Goal: Information Seeking & Learning: Learn about a topic

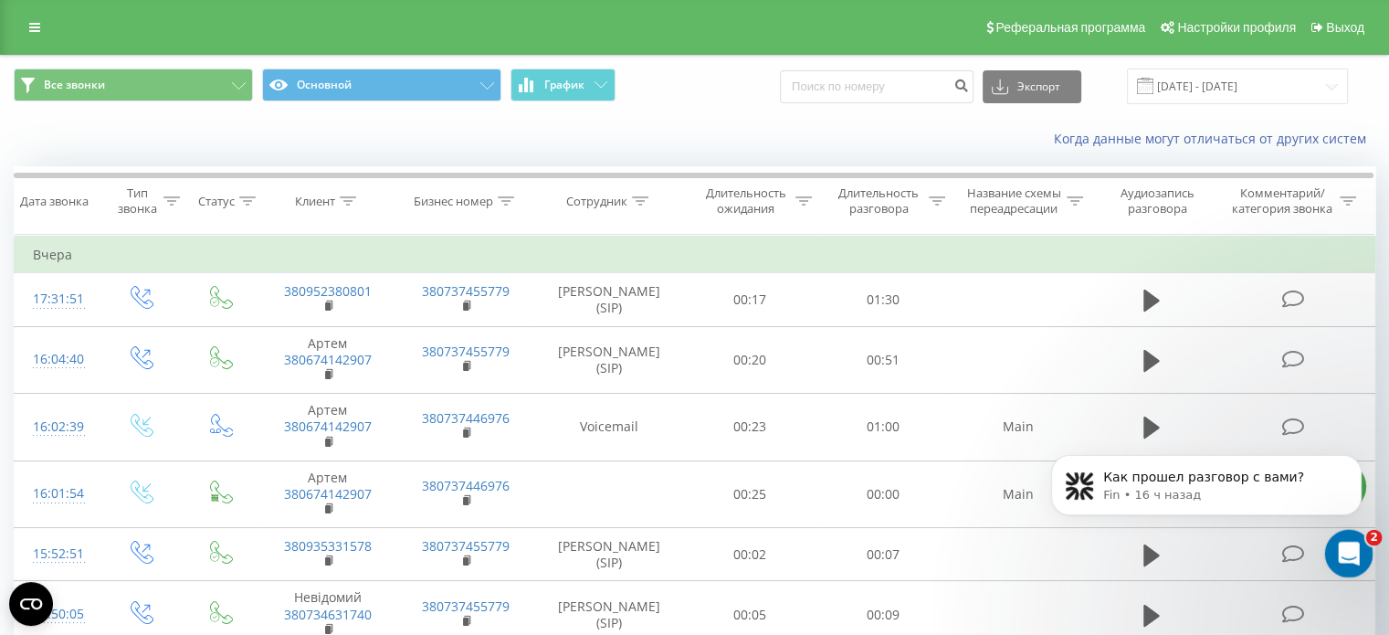
click at [1356, 542] on div "Открыть службу сообщений Intercom" at bounding box center [1346, 550] width 60 height 60
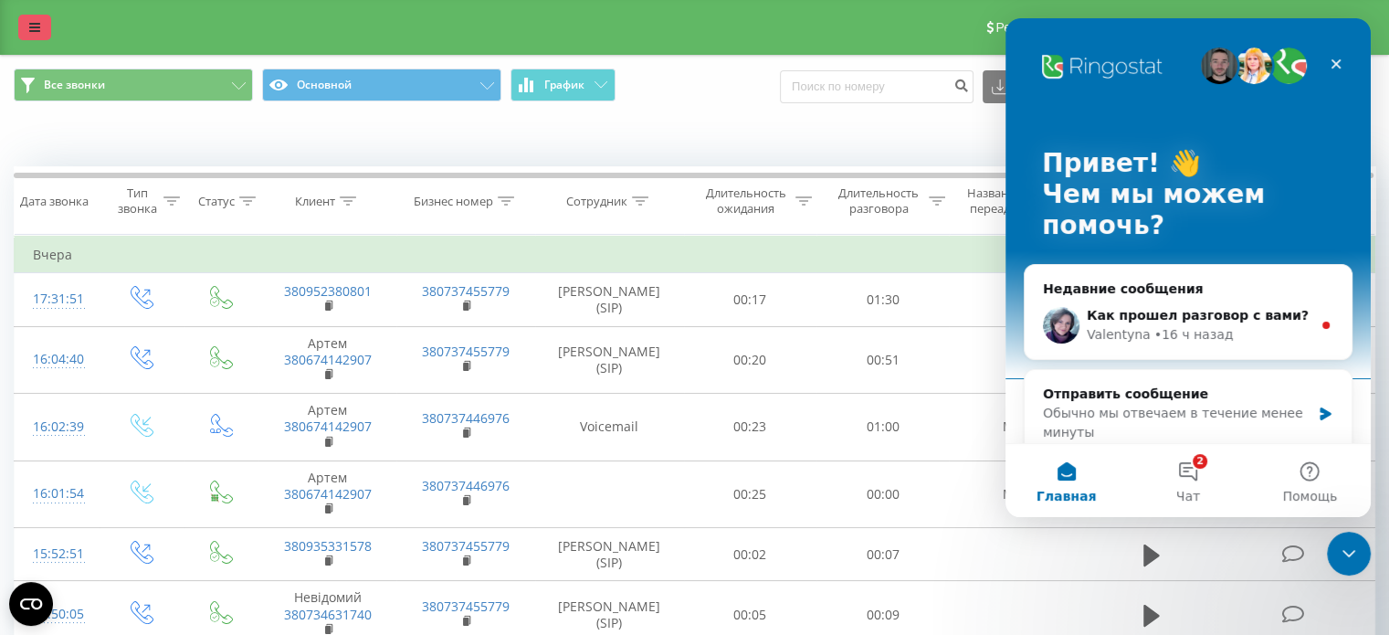
click at [35, 28] on icon at bounding box center [34, 27] width 11 height 13
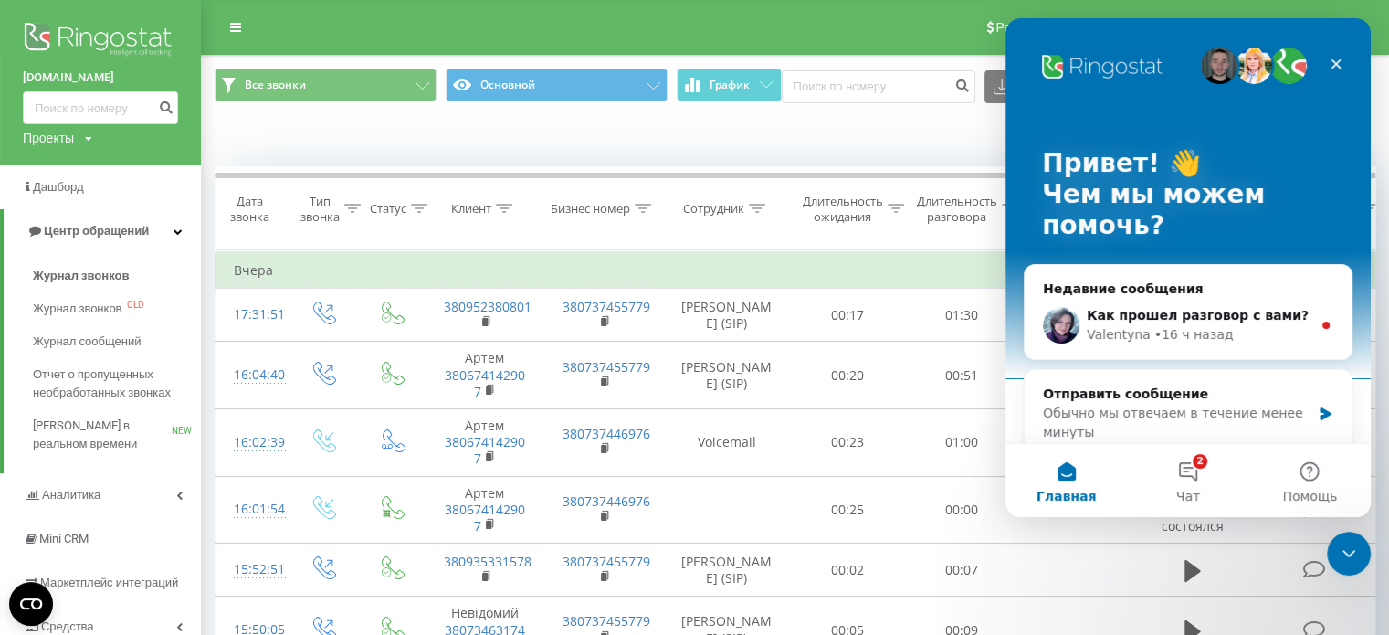
click at [79, 138] on div "Проекты itsmartheads.com facility.fillin.ua sunone.com.ua smarthr.kz smart-hr.c…" at bounding box center [57, 138] width 69 height 18
click at [70, 301] on link "[DOMAIN_NAME]" at bounding box center [82, 303] width 89 height 15
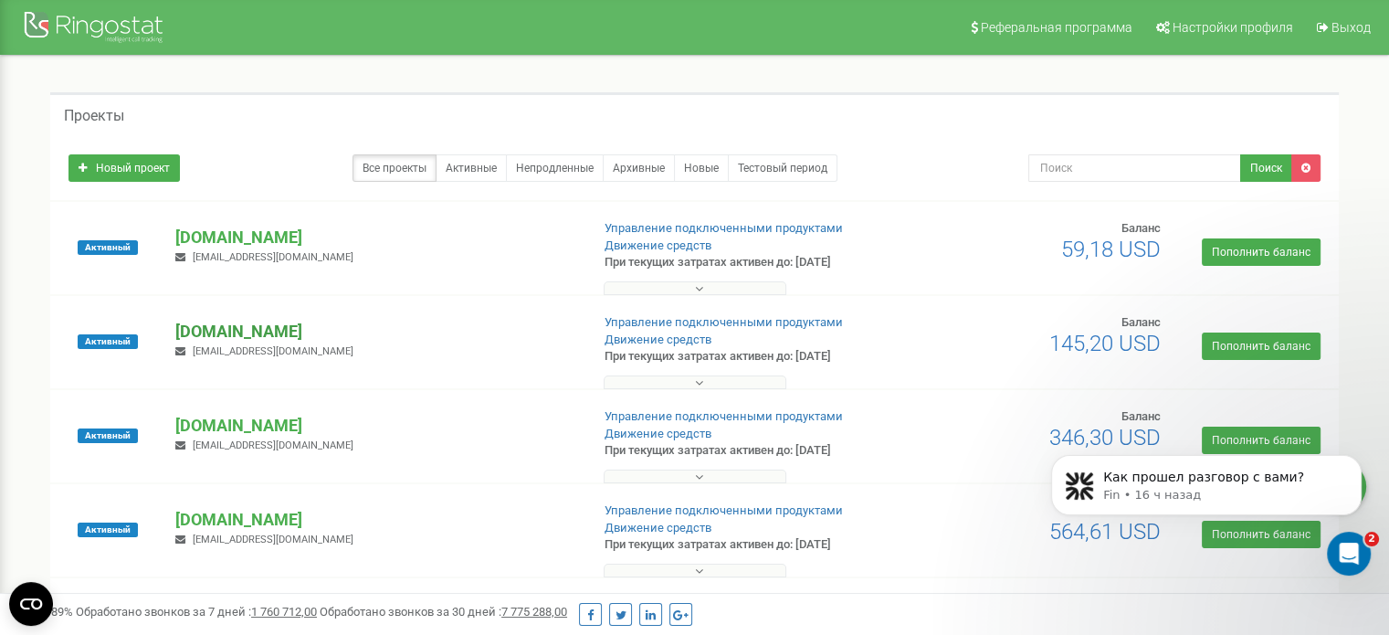
click at [227, 327] on p "[DOMAIN_NAME]" at bounding box center [374, 332] width 399 height 24
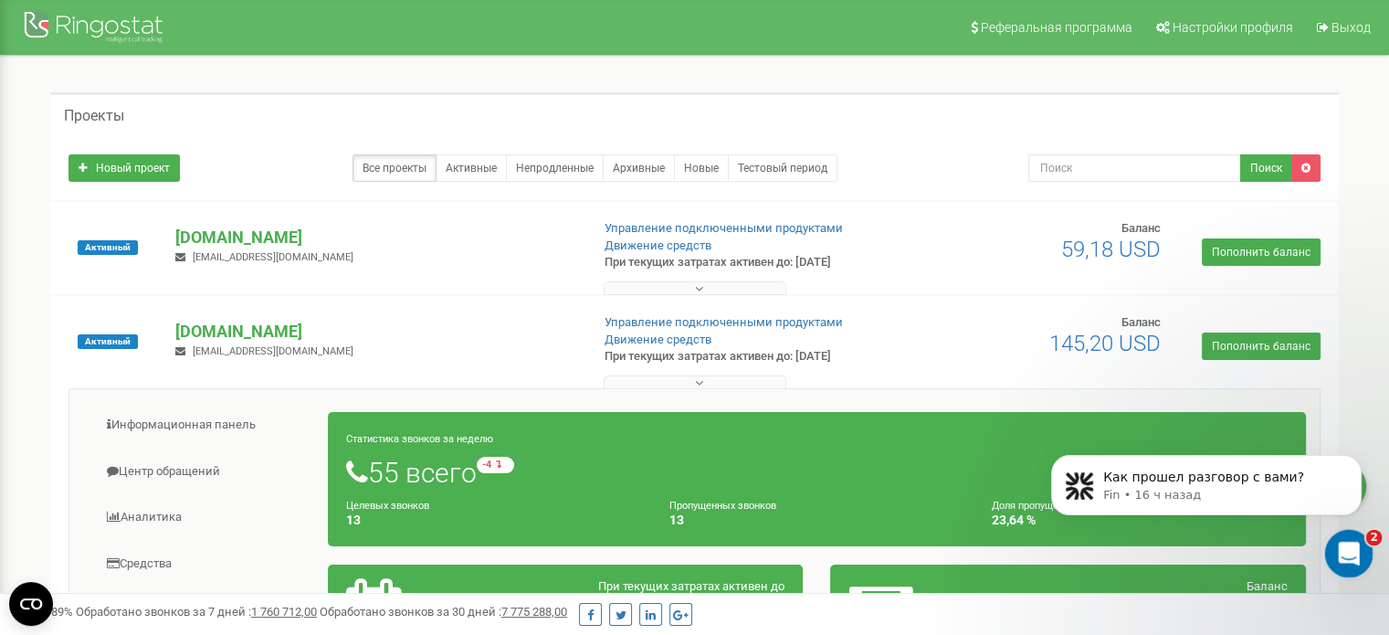
click at [1343, 551] on icon "Открыть службу сообщений Intercom" at bounding box center [1346, 551] width 30 height 30
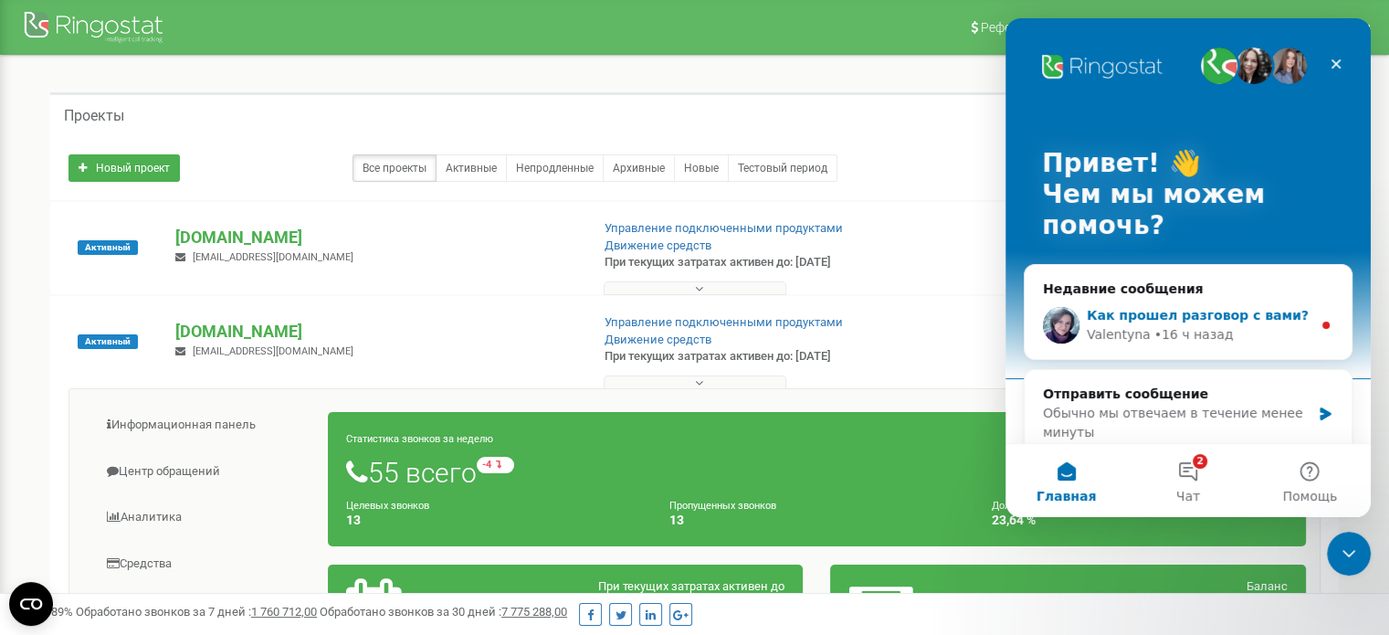
click at [1112, 319] on span "Как прошел разговор с вами?" at bounding box center [1197, 315] width 222 height 15
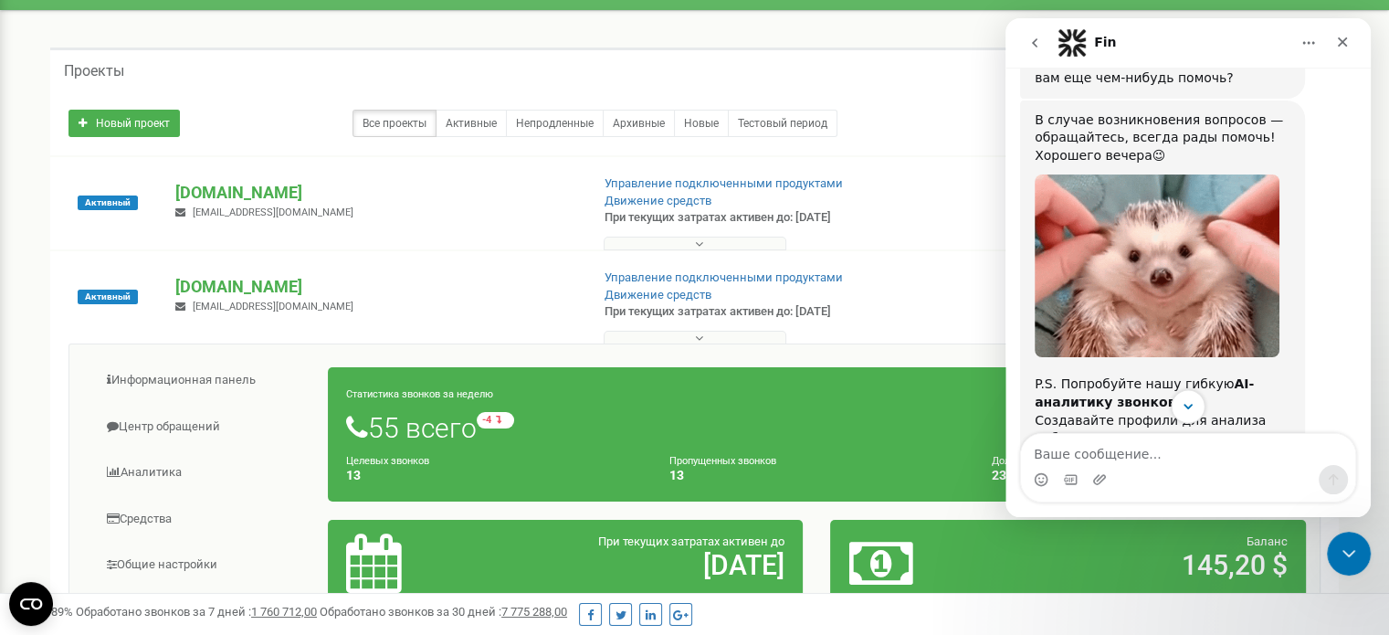
scroll to position [243, 0]
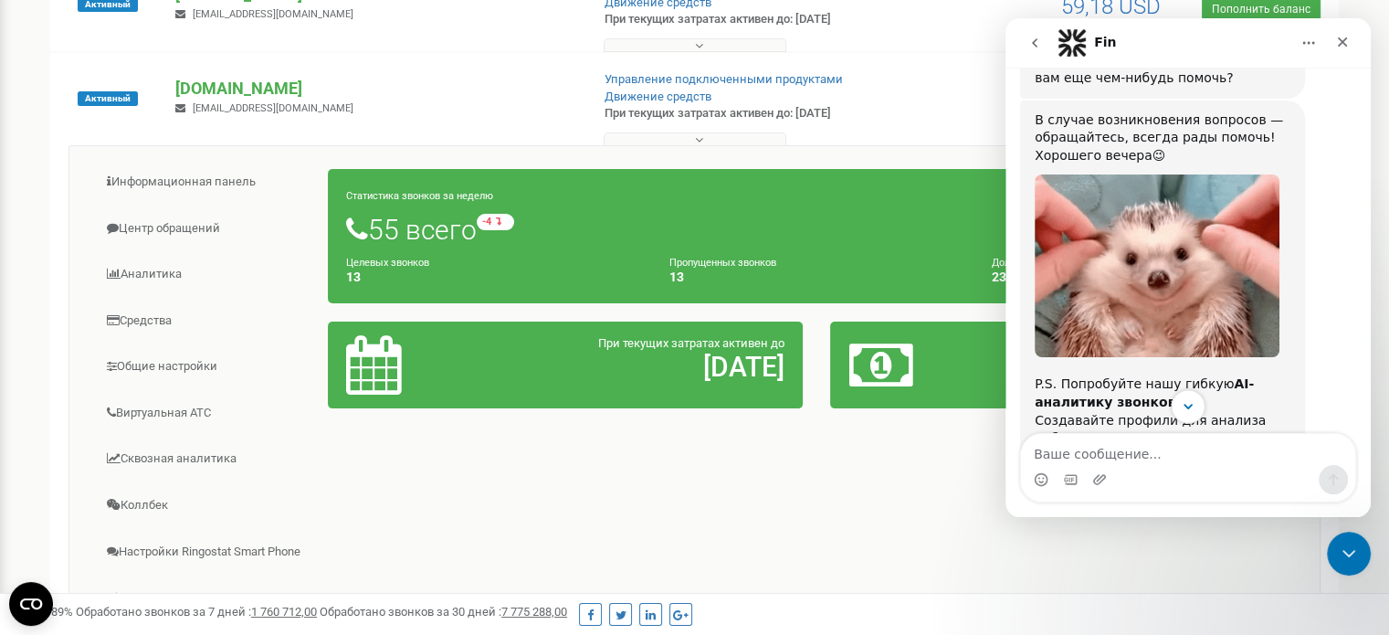
click at [1191, 404] on icon "Scroll to bottom" at bounding box center [1187, 406] width 9 height 5
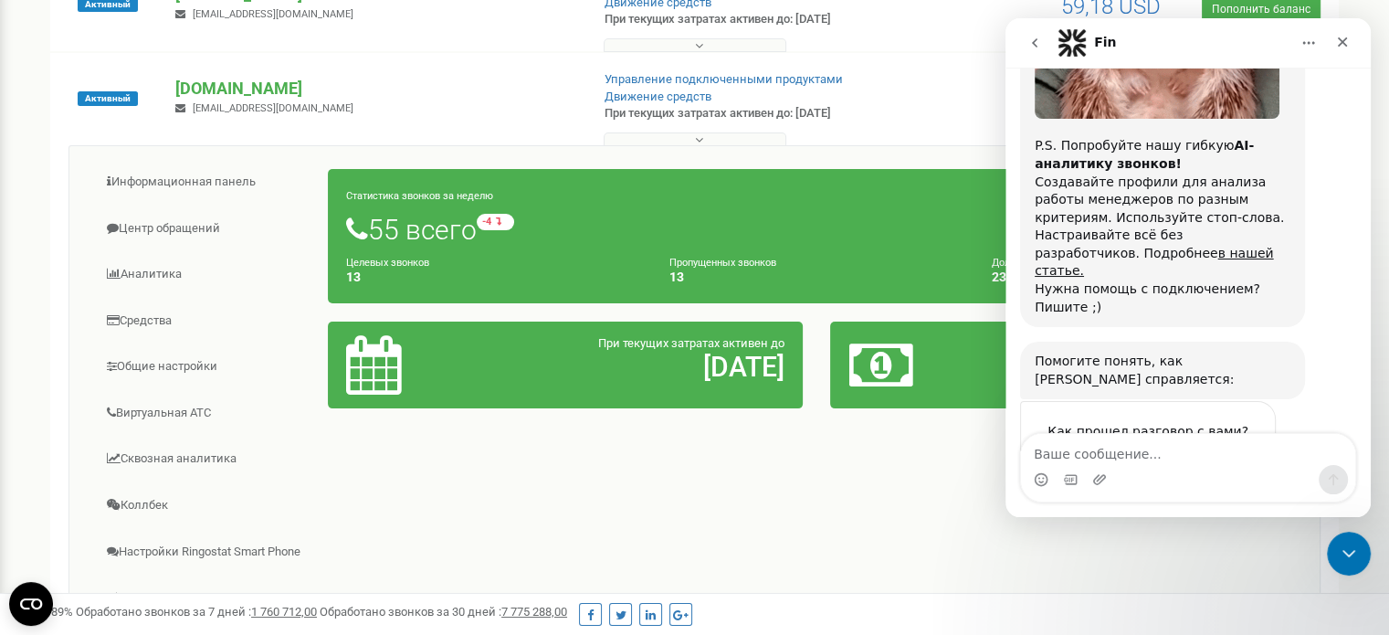
scroll to position [1293, 0]
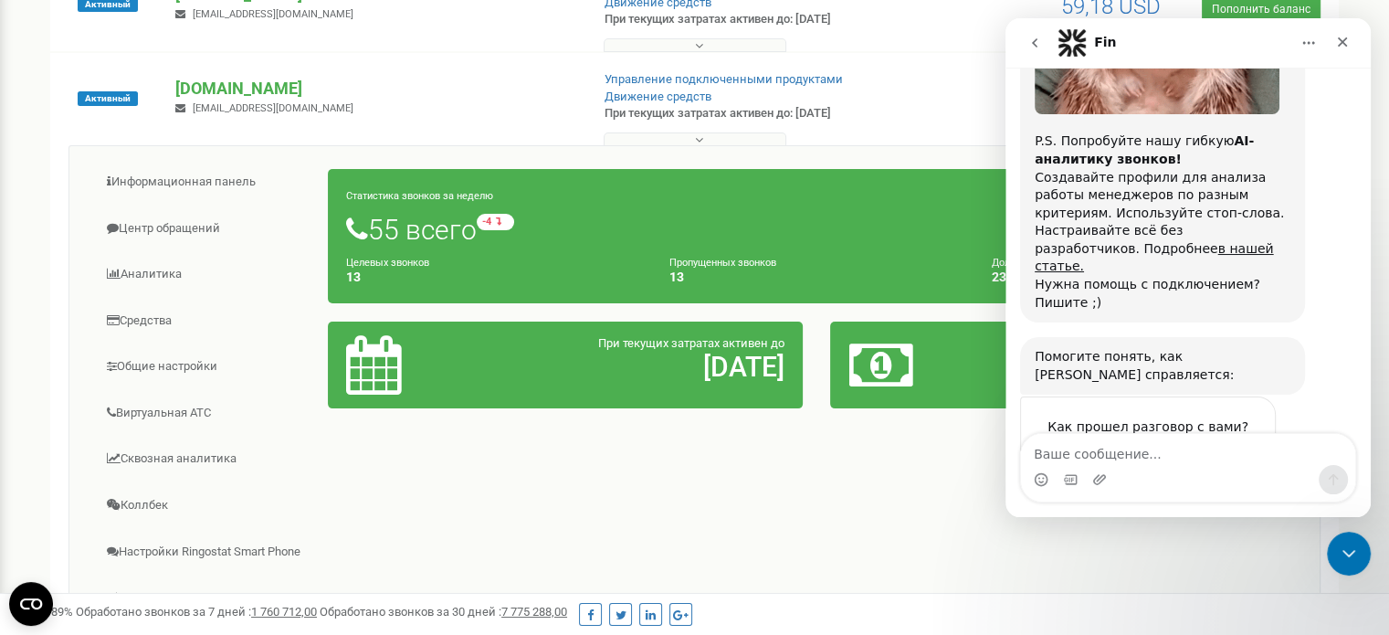
click at [1029, 36] on icon "go back" at bounding box center [1034, 43] width 15 height 15
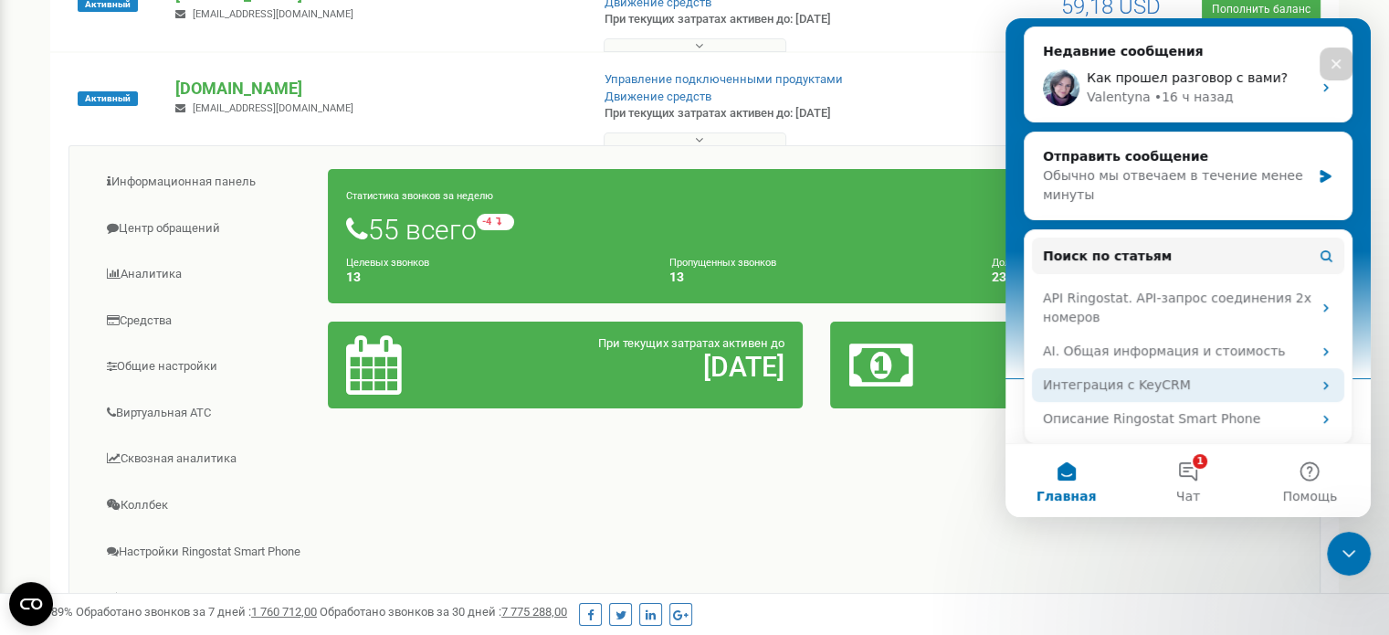
scroll to position [243, 0]
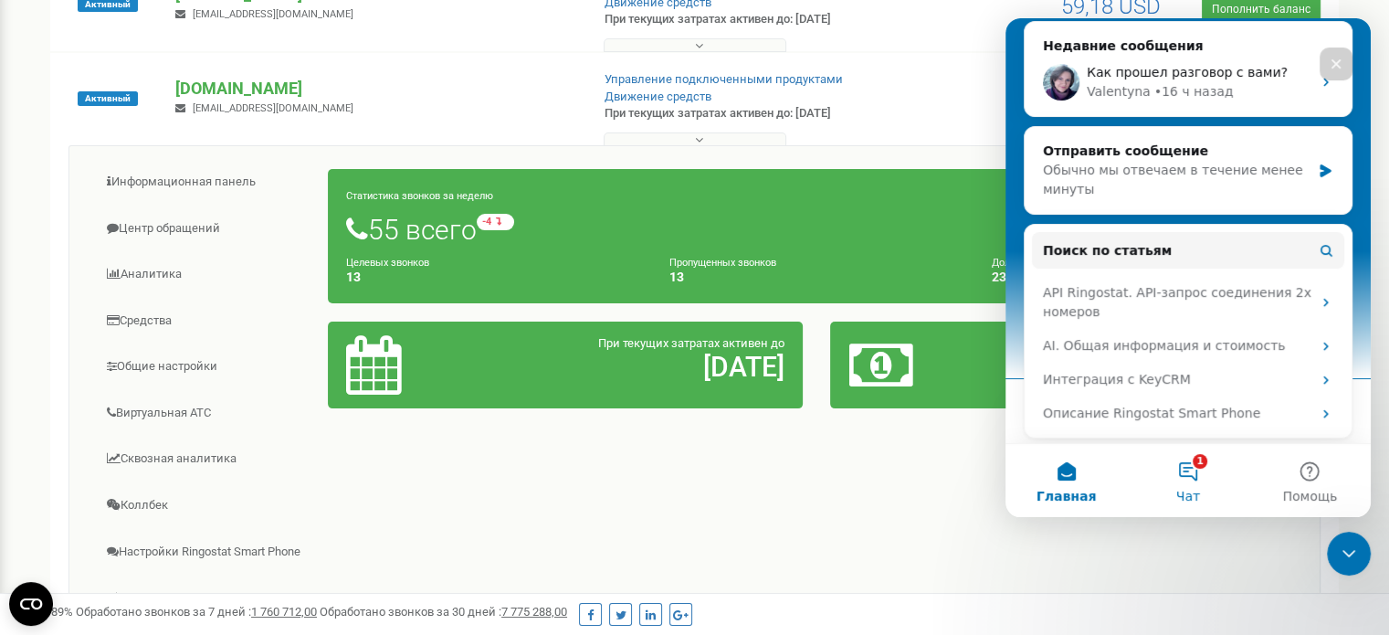
click at [1194, 477] on button "1 Чат" at bounding box center [1187, 480] width 121 height 73
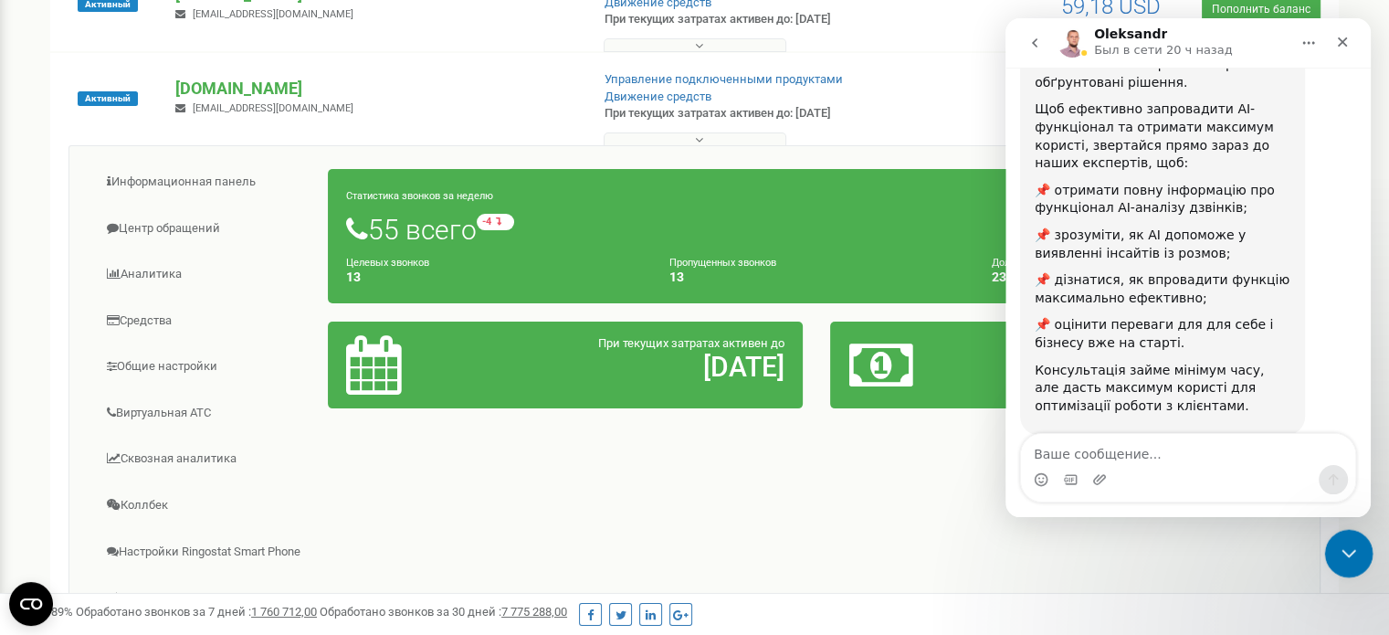
scroll to position [322, 0]
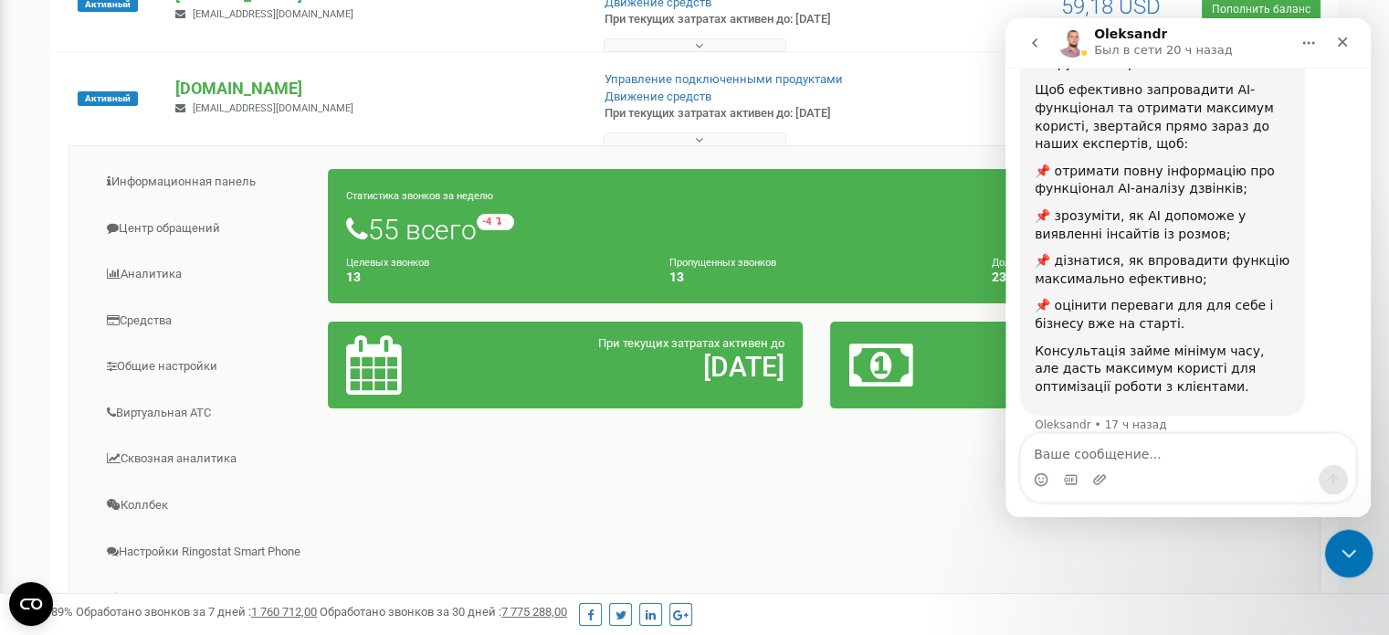
click html
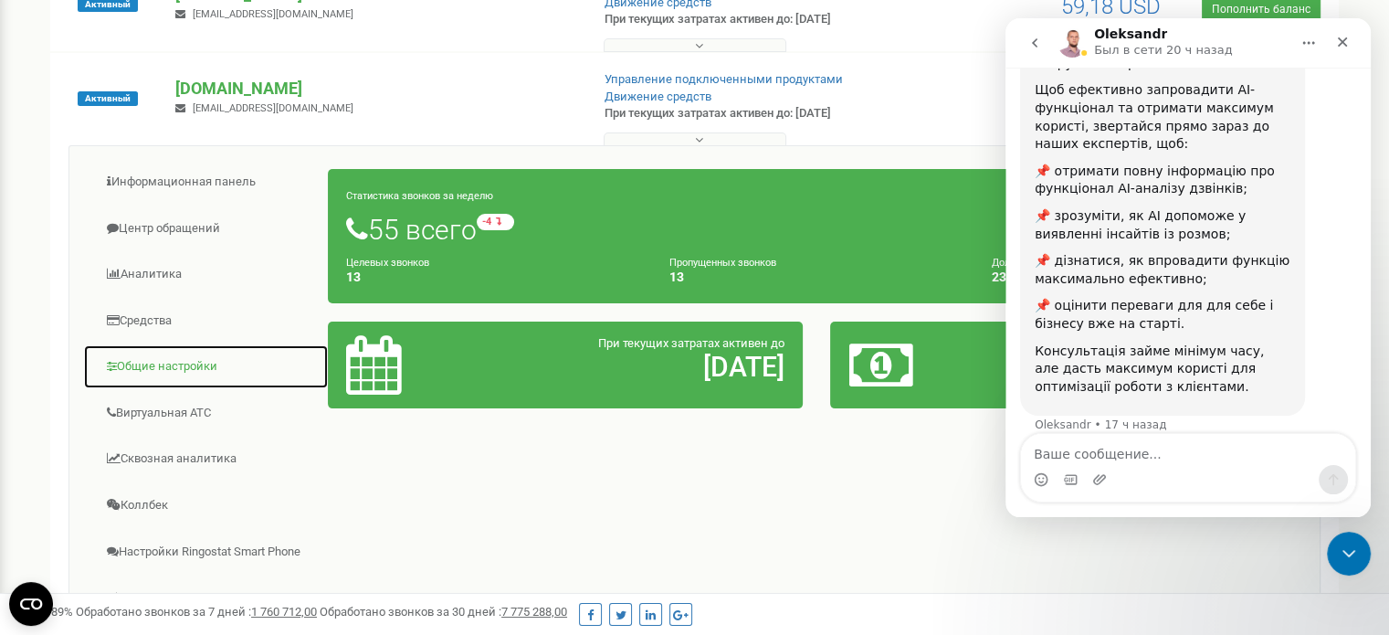
click at [162, 363] on link "Общие настройки" at bounding box center [206, 366] width 246 height 45
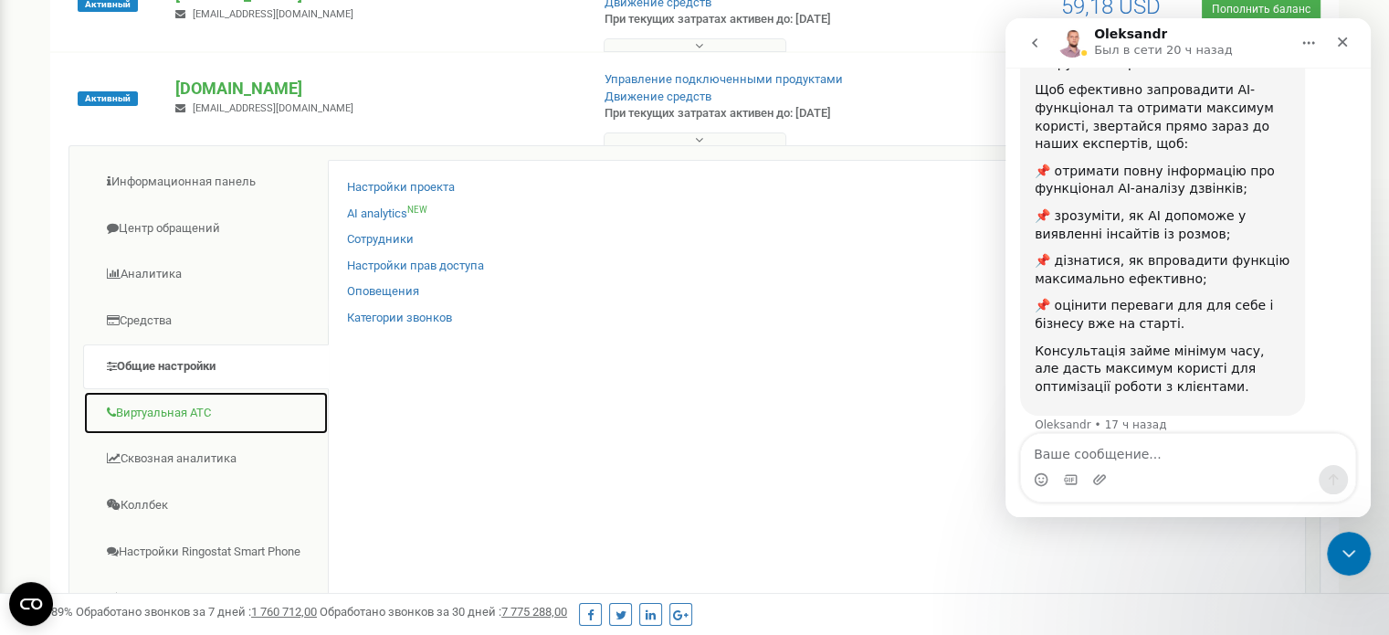
click at [172, 413] on link "Виртуальная АТС" at bounding box center [206, 413] width 246 height 45
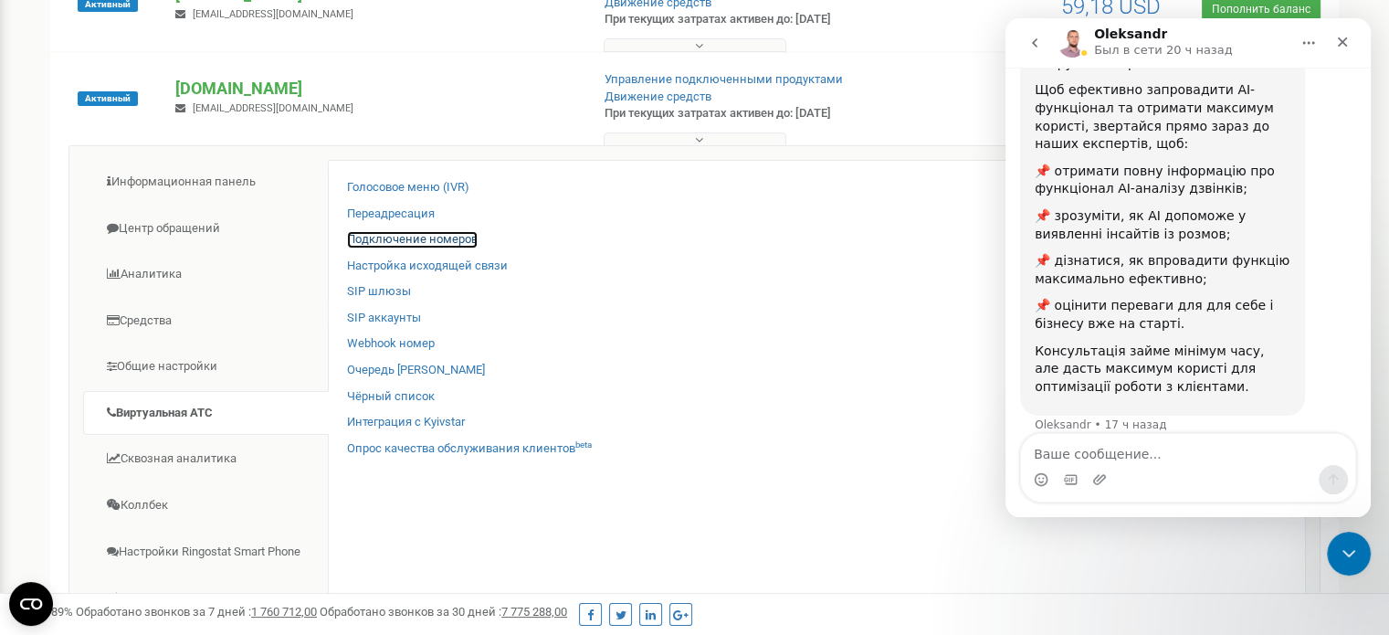
click at [386, 240] on link "Подключение номеров" at bounding box center [412, 239] width 131 height 17
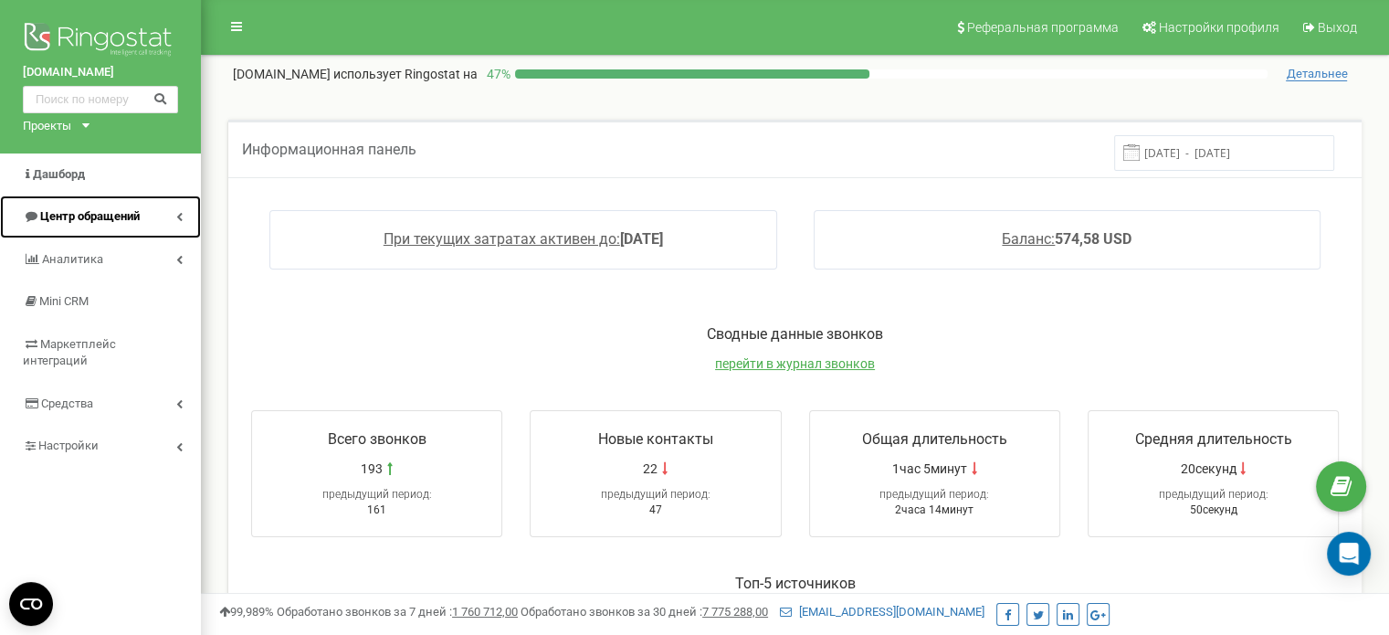
click at [62, 212] on span "Центр обращений" at bounding box center [90, 216] width 100 height 14
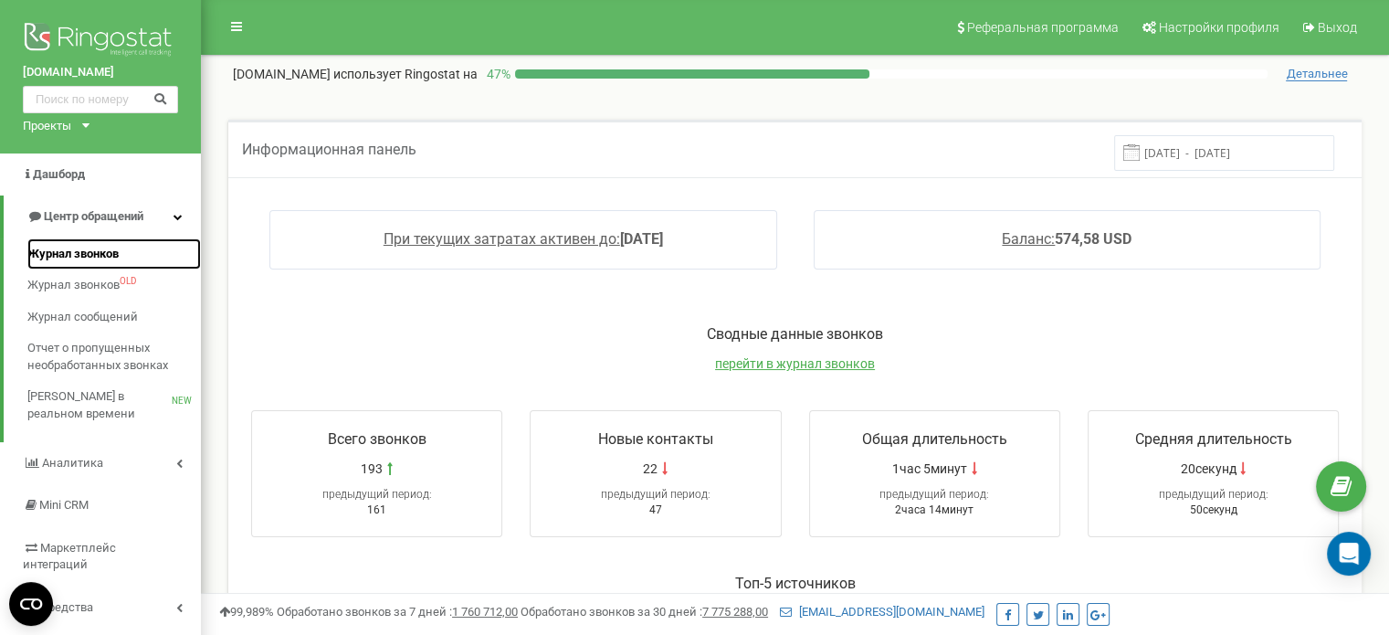
click at [74, 256] on span "Журнал звонков" at bounding box center [72, 254] width 91 height 17
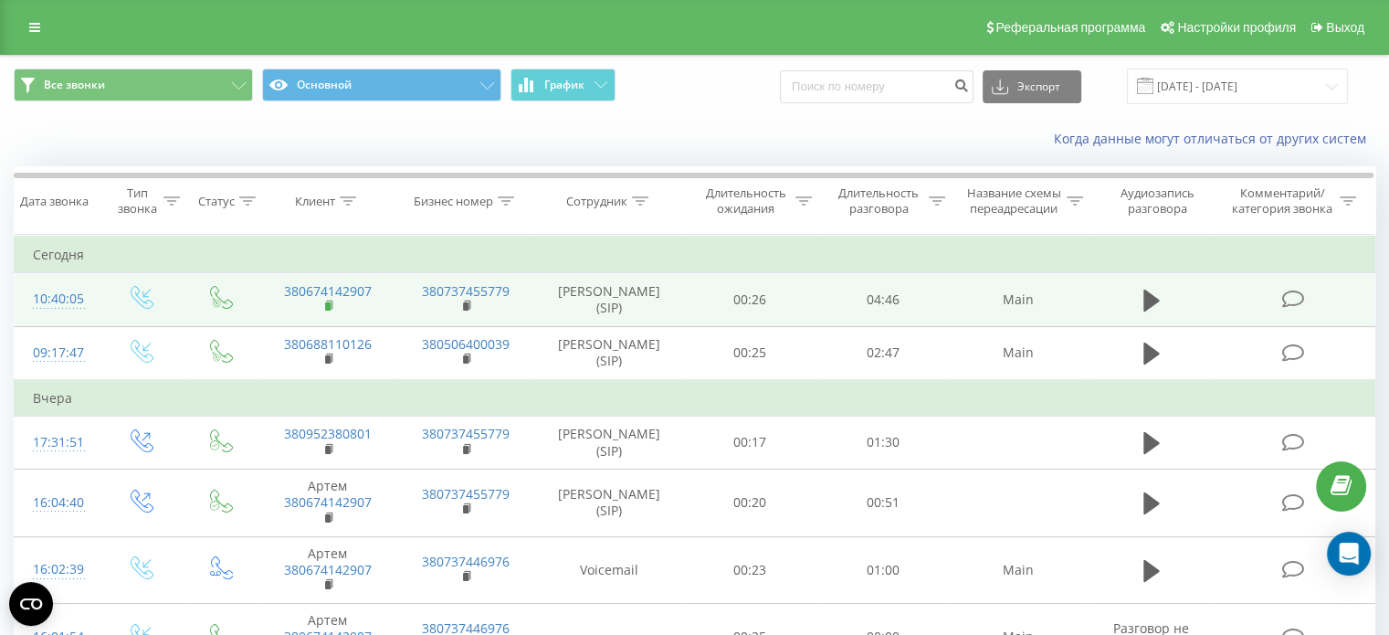
click at [329, 304] on rect at bounding box center [327, 306] width 5 height 8
click at [1138, 303] on button at bounding box center [1151, 300] width 27 height 27
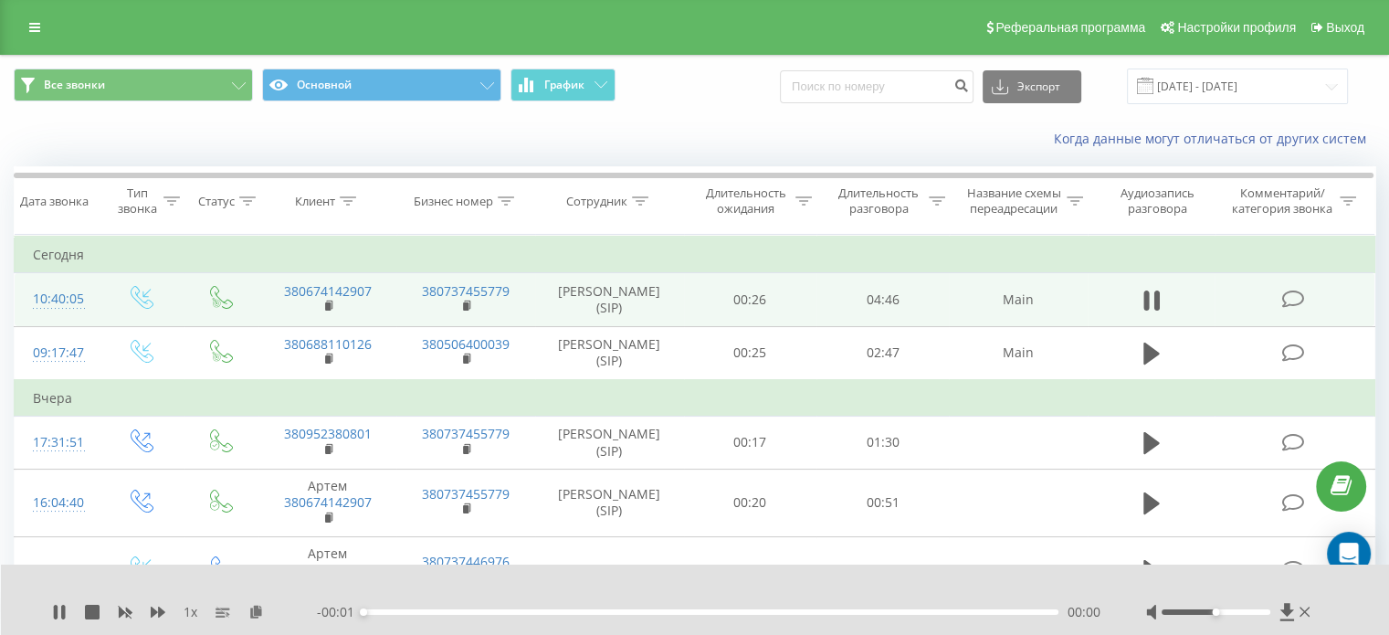
click at [1246, 607] on div at bounding box center [1230, 612] width 168 height 18
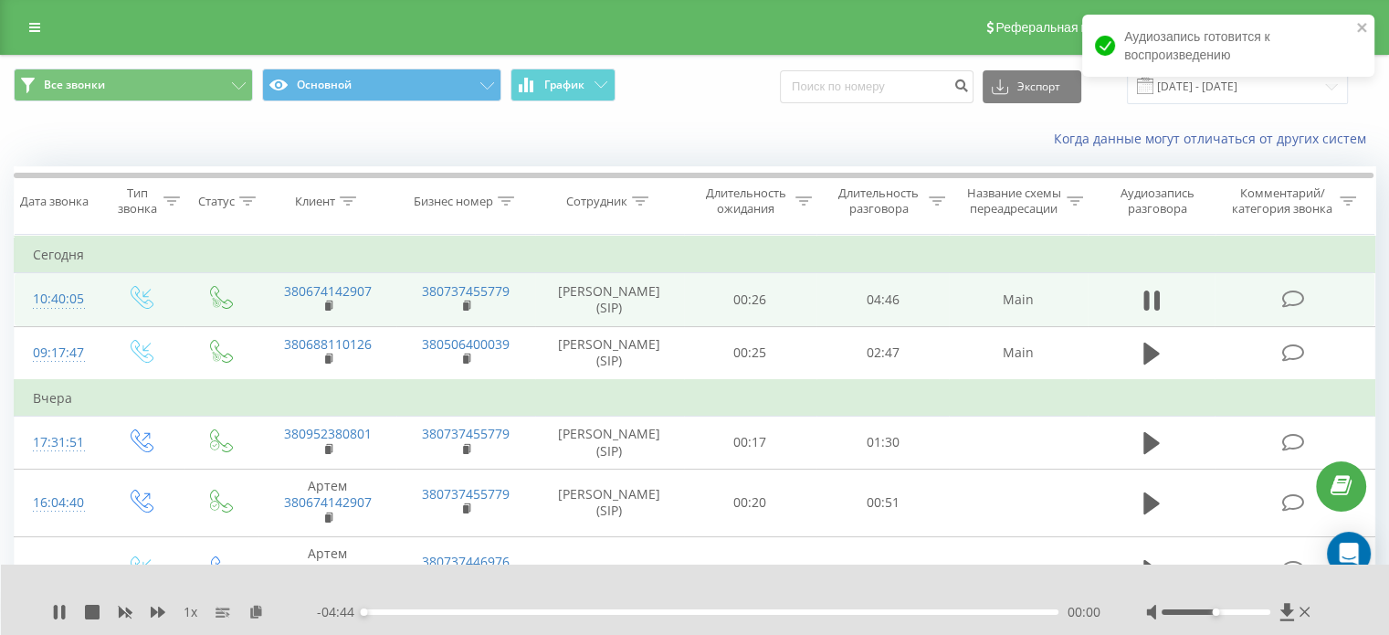
click at [1247, 614] on div at bounding box center [1230, 612] width 168 height 18
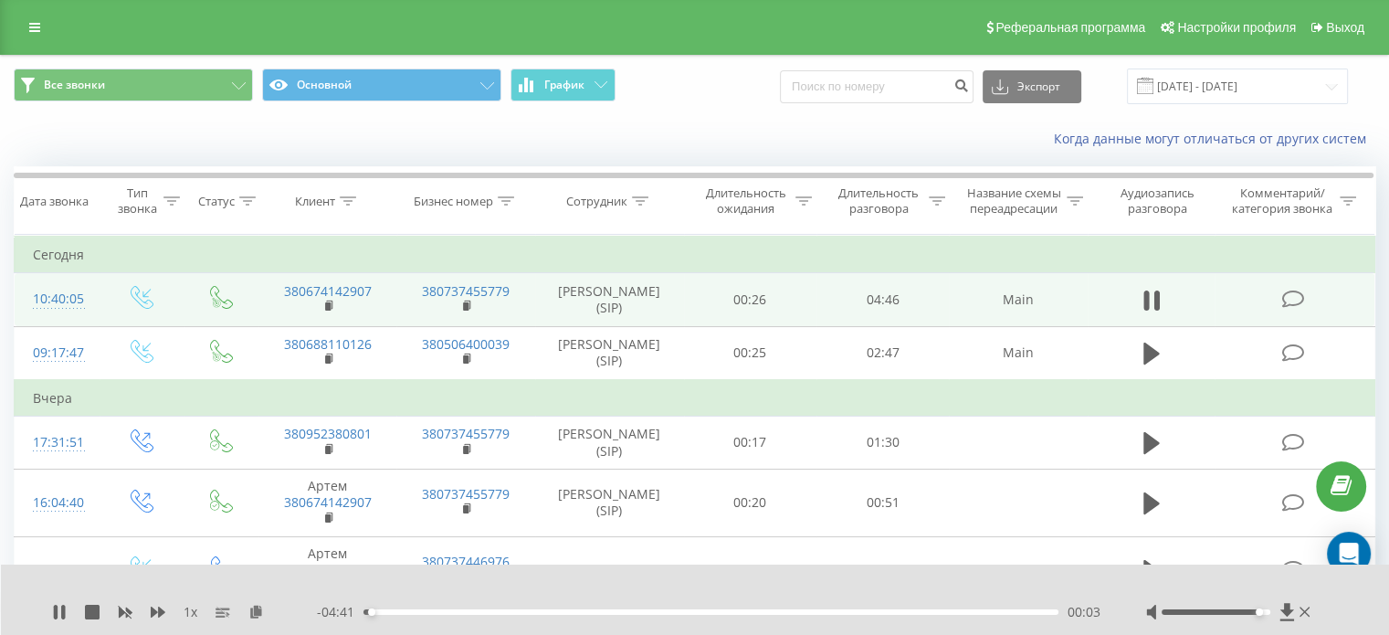
click at [1256, 611] on div at bounding box center [1215, 611] width 109 height 5
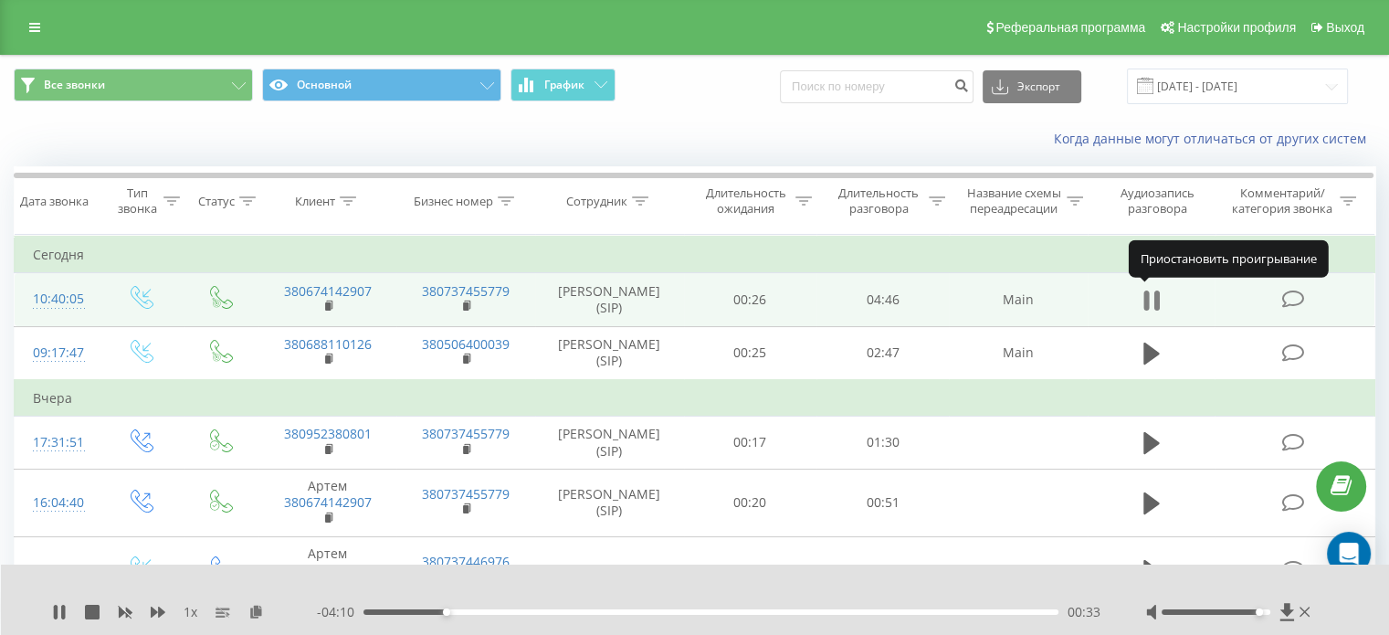
click at [1155, 298] on icon at bounding box center [1155, 300] width 5 height 20
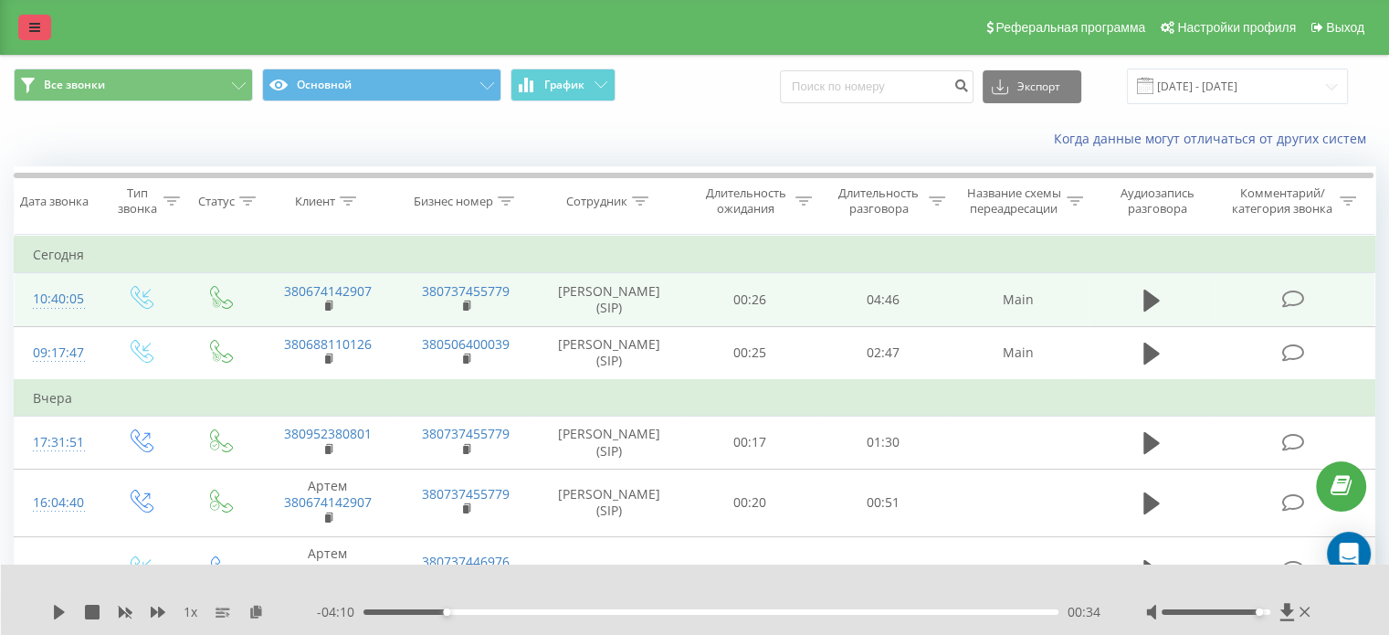
click at [35, 21] on icon at bounding box center [34, 27] width 11 height 13
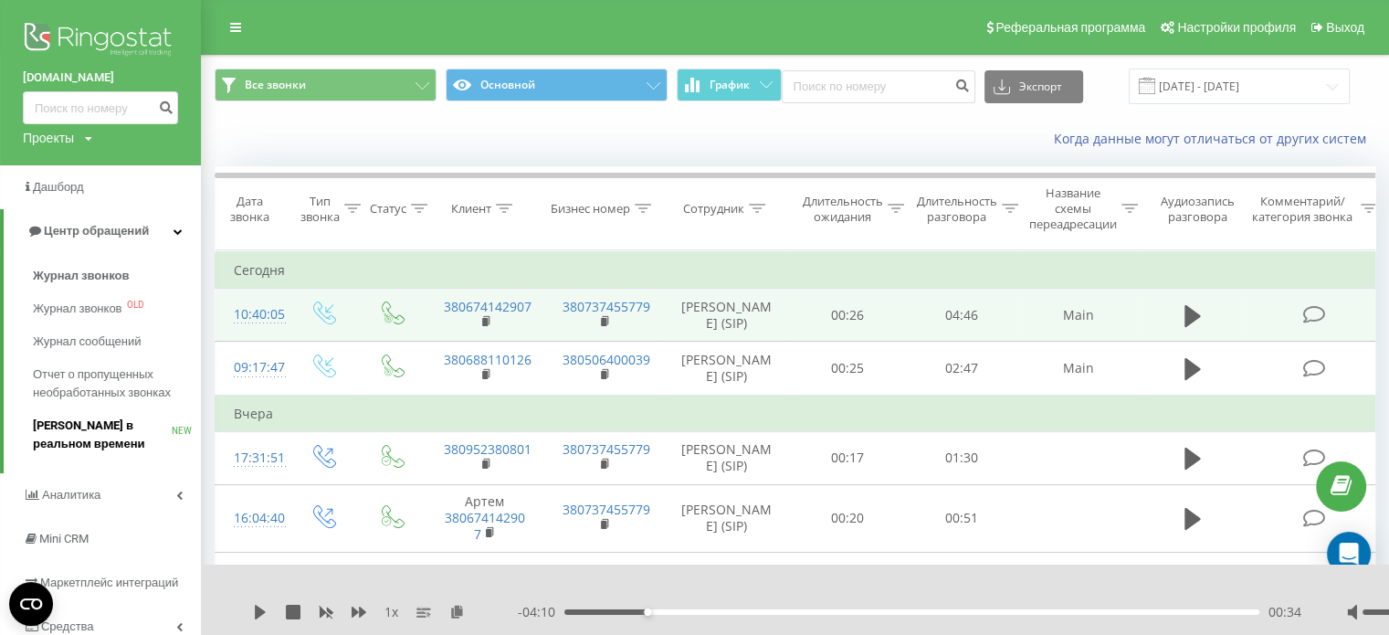
scroll to position [243, 0]
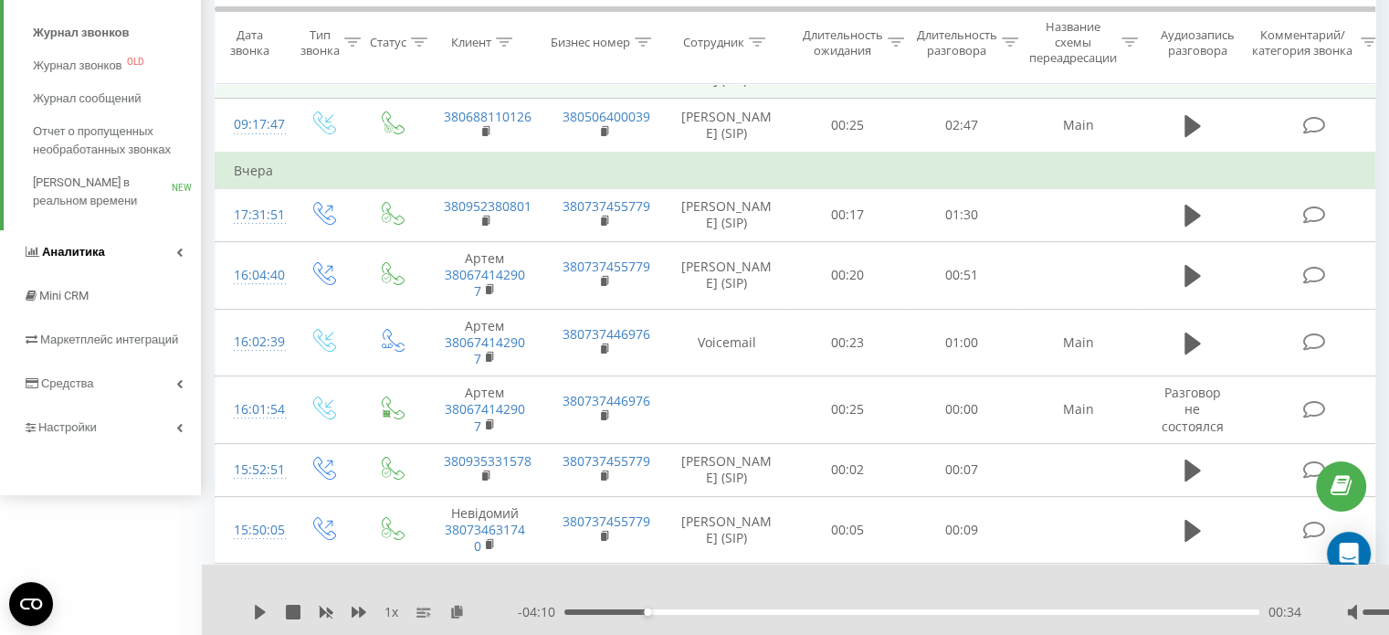
click at [80, 253] on span "Аналитика" at bounding box center [73, 252] width 63 height 14
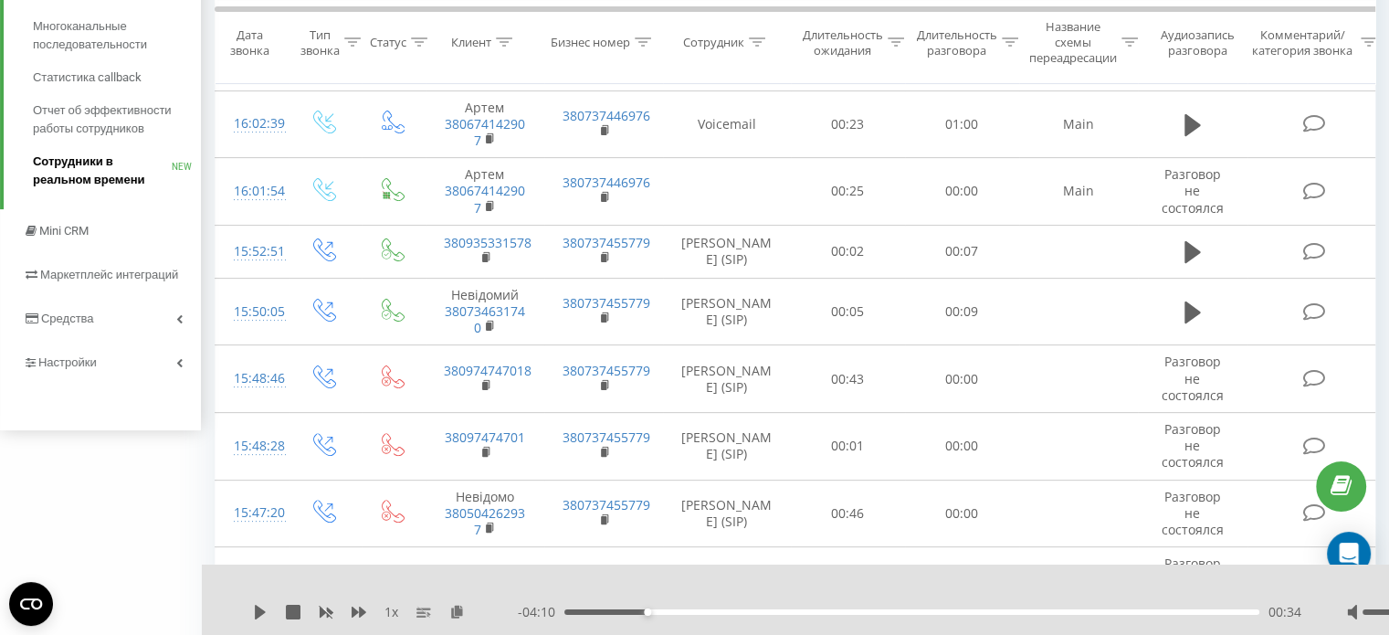
scroll to position [487, 0]
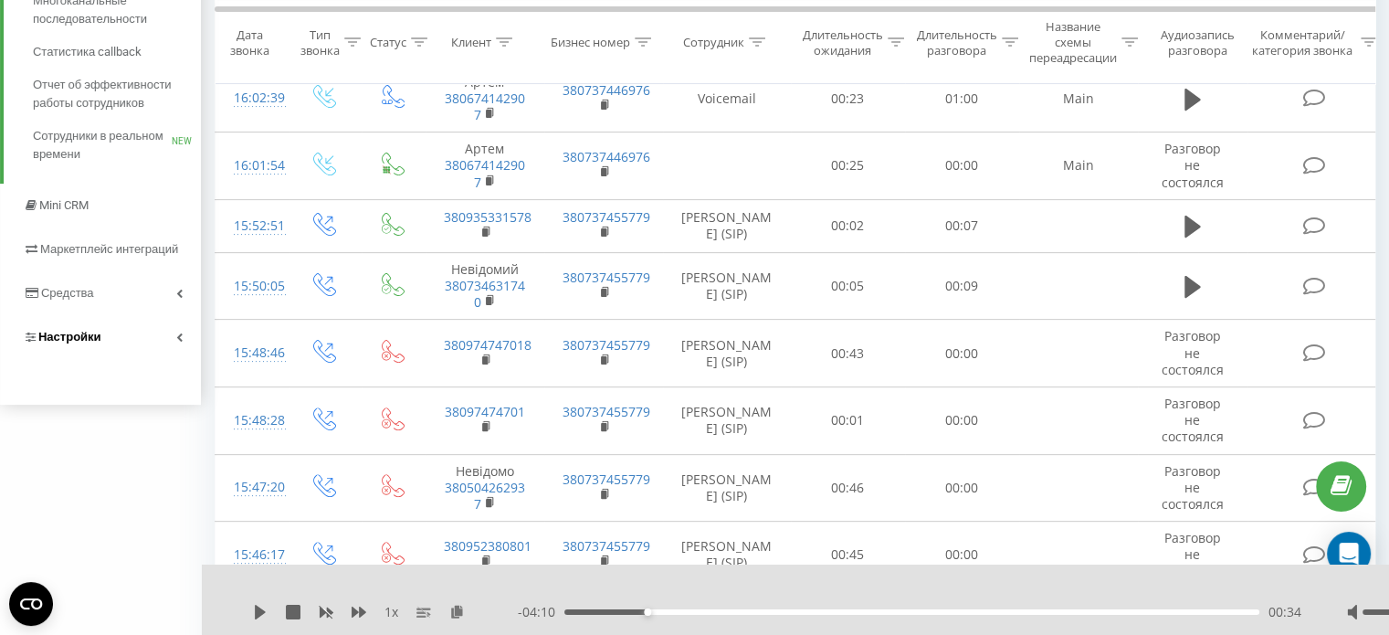
click at [95, 335] on span "Настройки" at bounding box center [69, 337] width 63 height 14
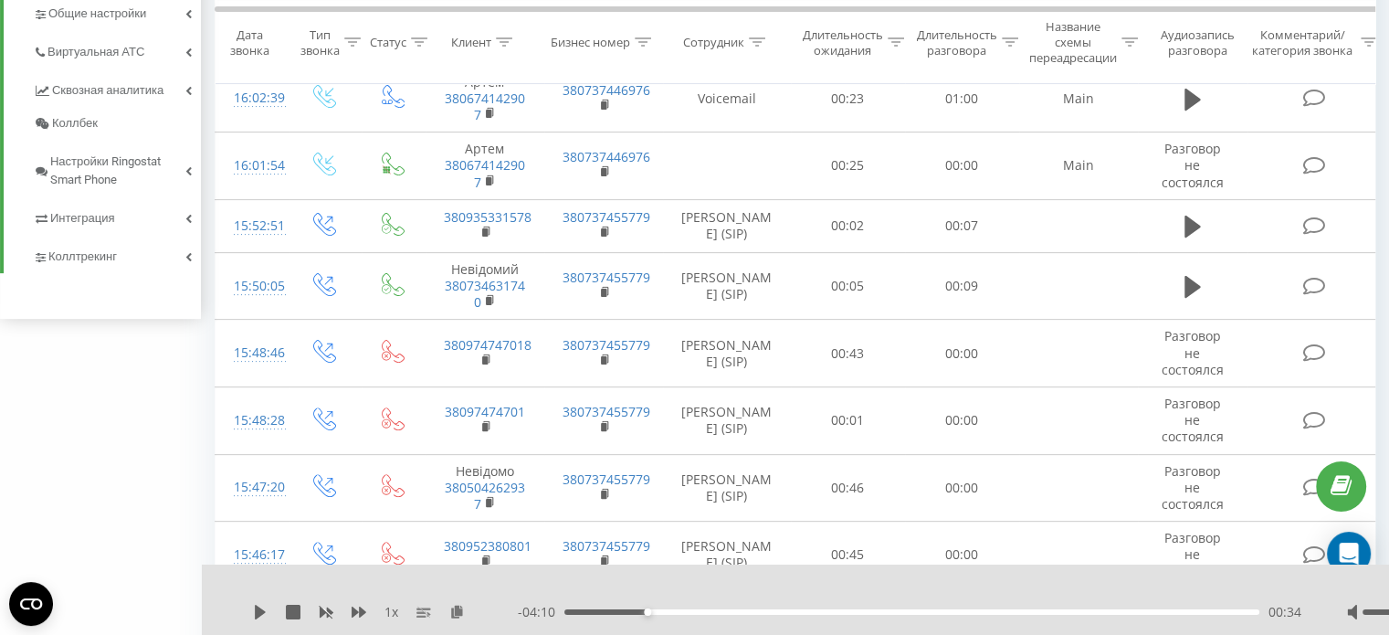
scroll to position [113, 0]
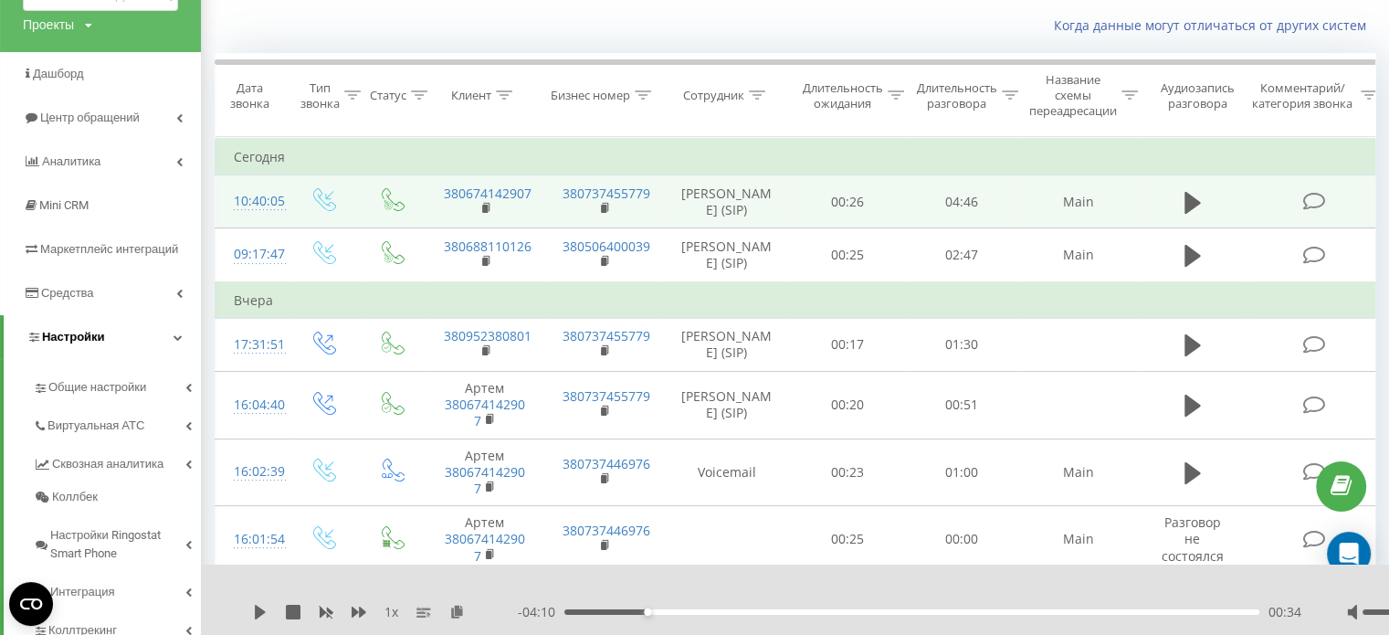
click at [98, 330] on span "Настройки" at bounding box center [73, 337] width 63 height 14
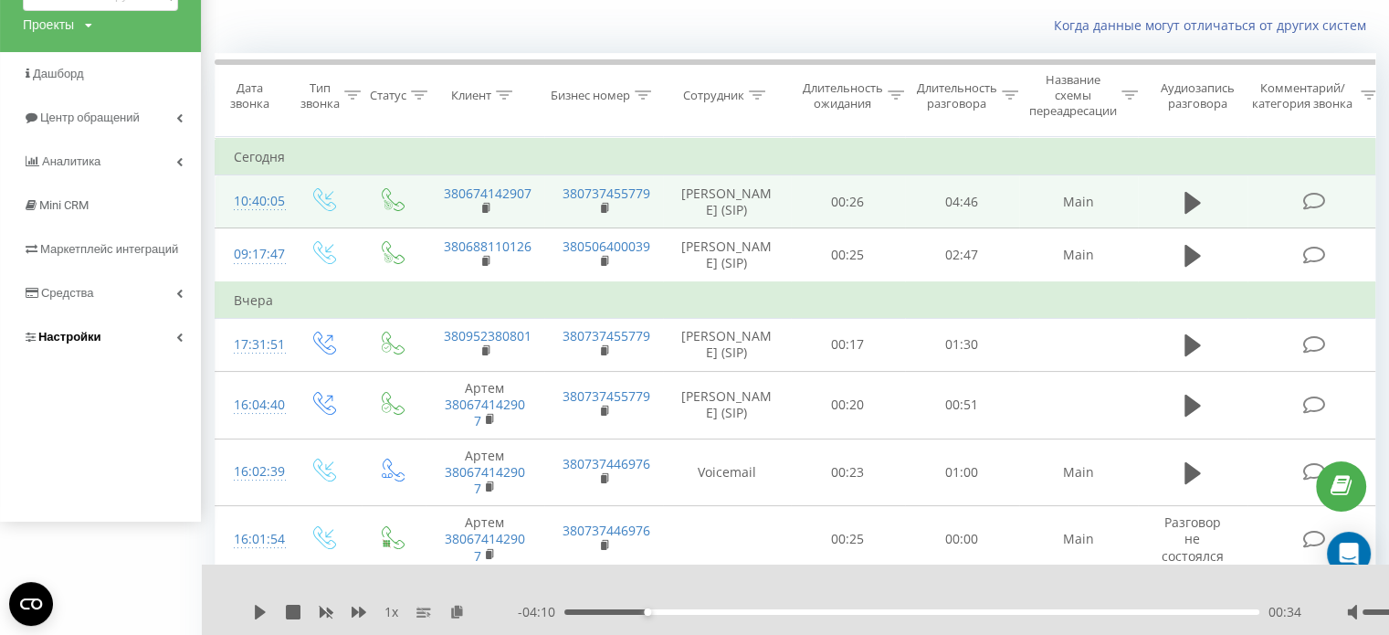
click at [89, 339] on span "Настройки" at bounding box center [69, 337] width 63 height 14
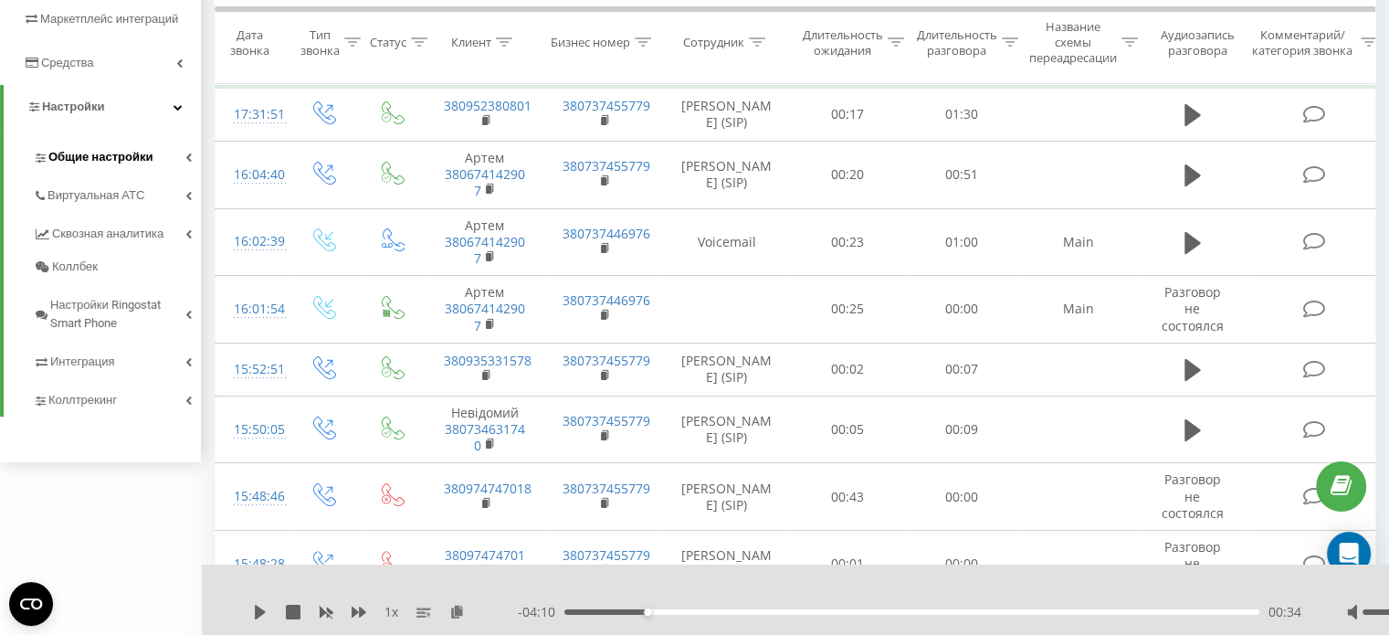
scroll to position [357, 0]
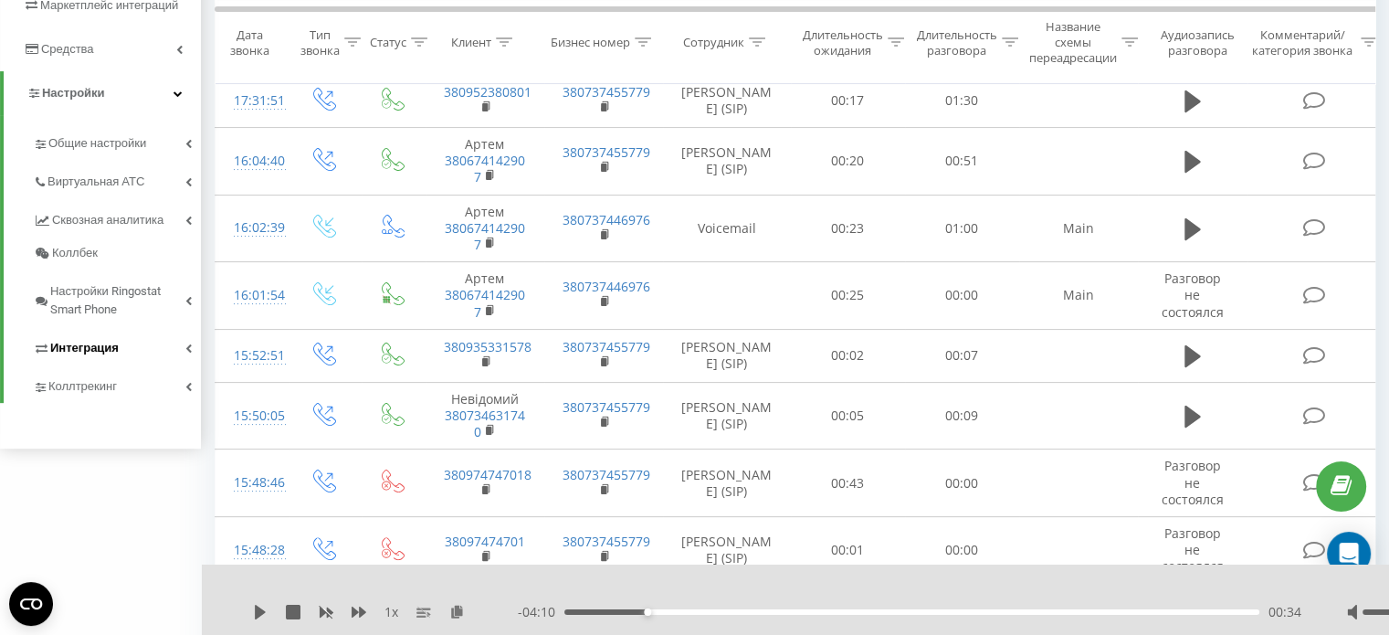
click at [73, 349] on span "Интеграция" at bounding box center [84, 348] width 68 height 18
click at [88, 375] on span "Webhooks 2.0" at bounding box center [94, 380] width 74 height 18
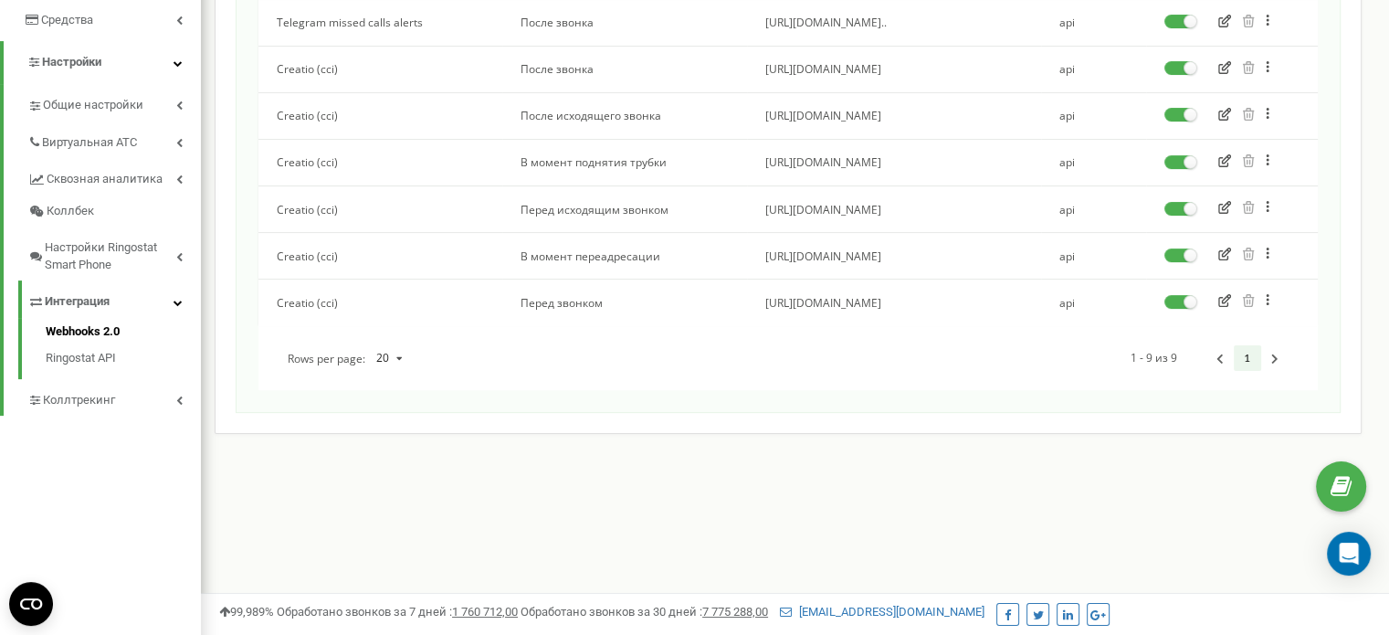
scroll to position [460, 0]
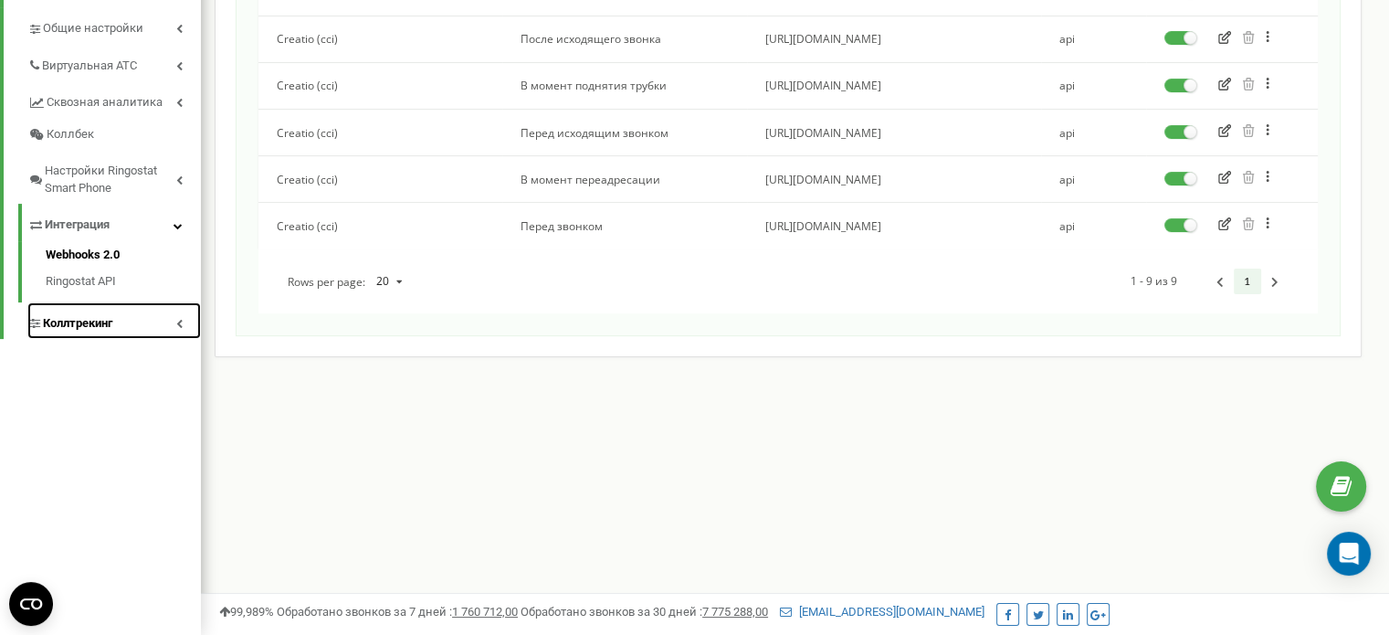
click at [91, 315] on span "Коллтрекинг" at bounding box center [77, 323] width 69 height 17
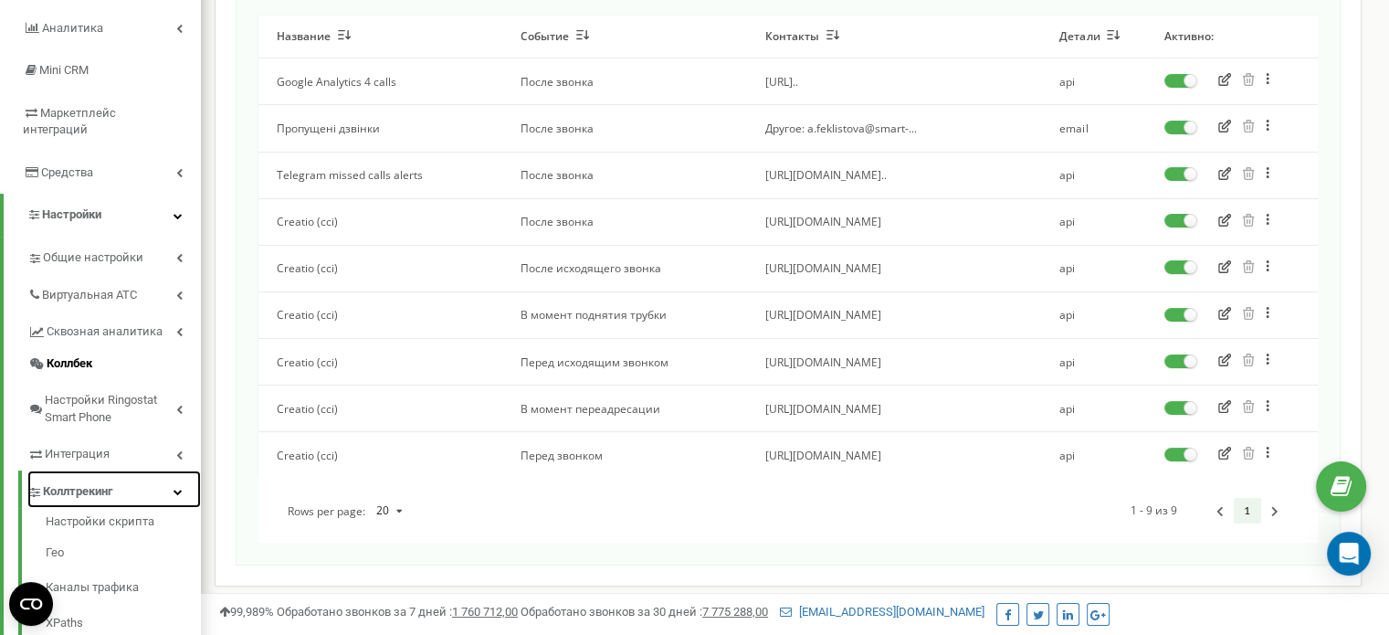
scroll to position [218, 0]
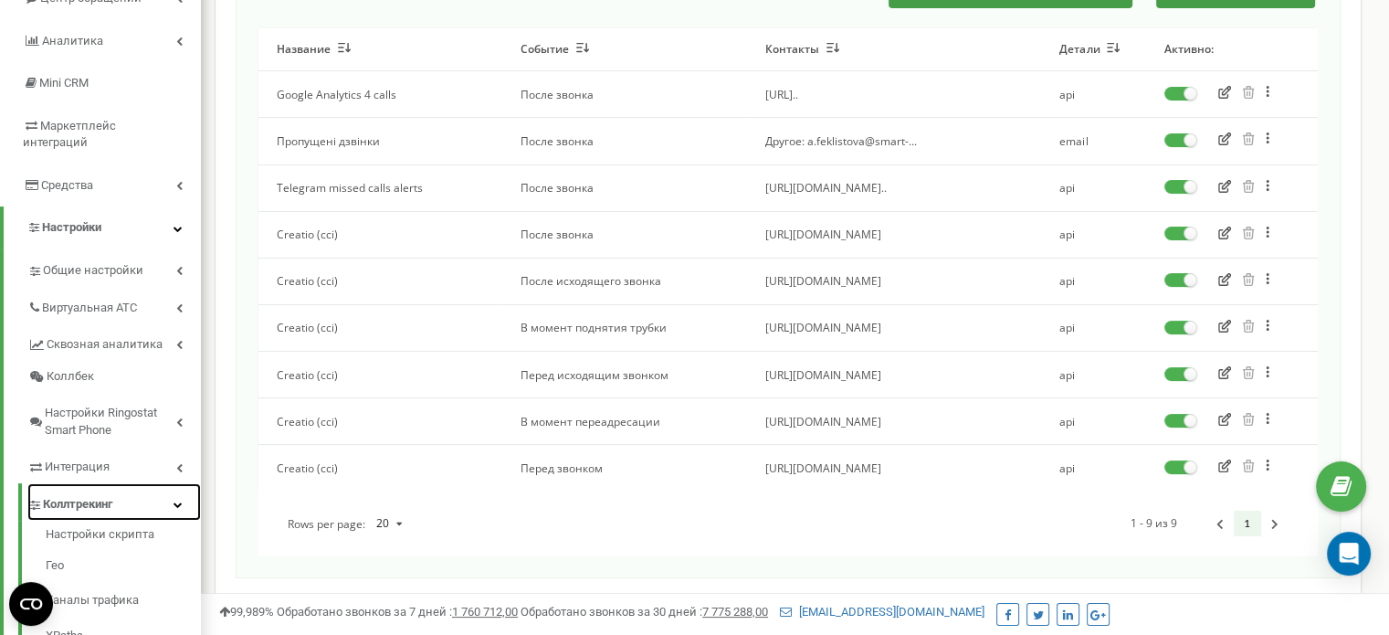
click at [89, 496] on span "Коллтрекинг" at bounding box center [77, 504] width 69 height 17
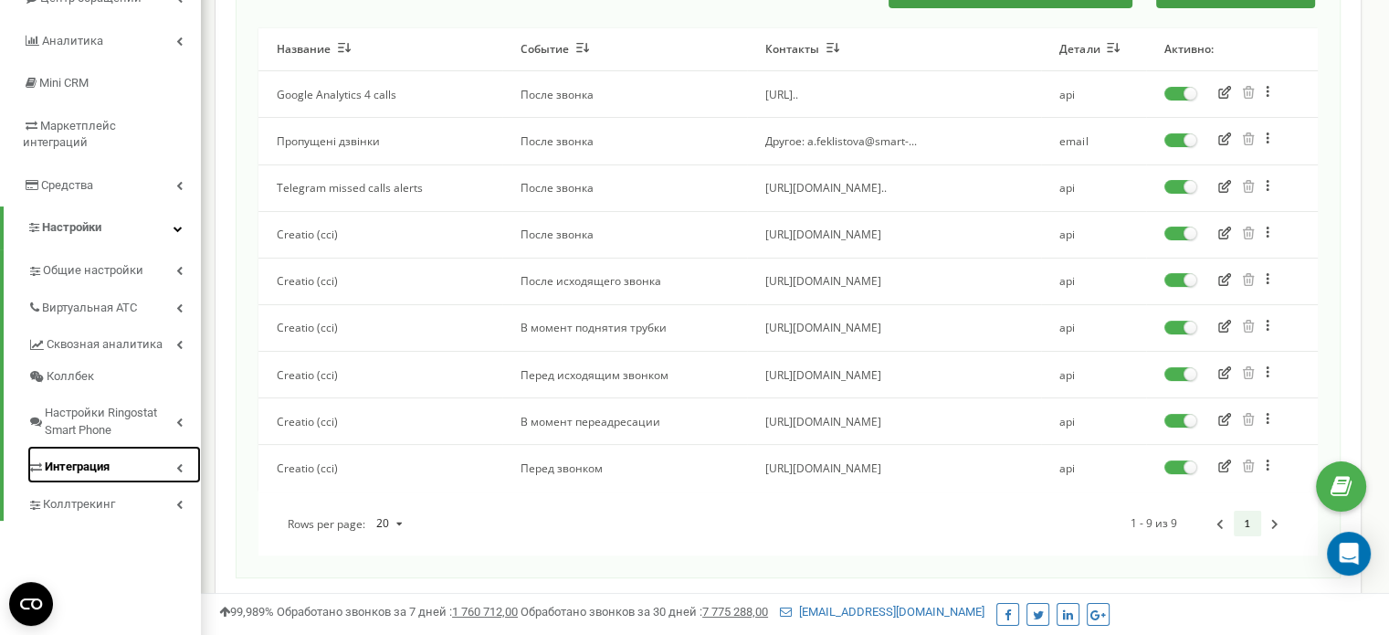
click at [102, 458] on span "Интеграция" at bounding box center [77, 466] width 65 height 17
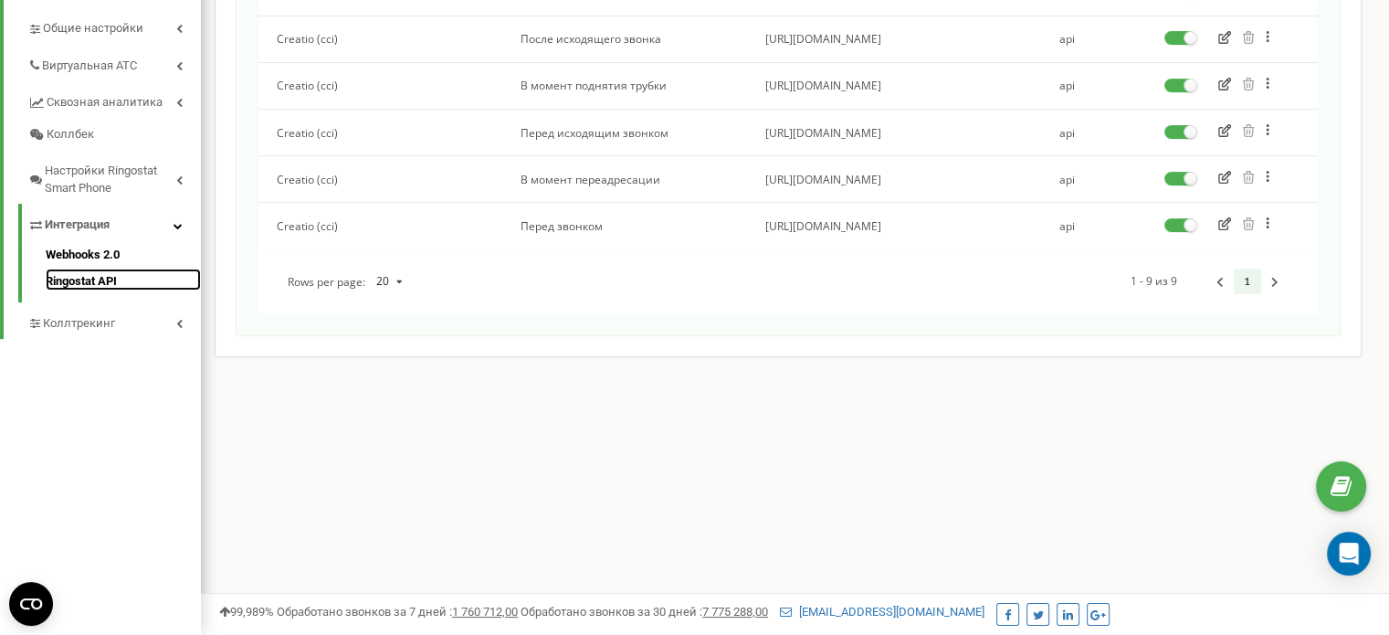
click at [88, 268] on link "Ringostat API" at bounding box center [123, 279] width 155 height 22
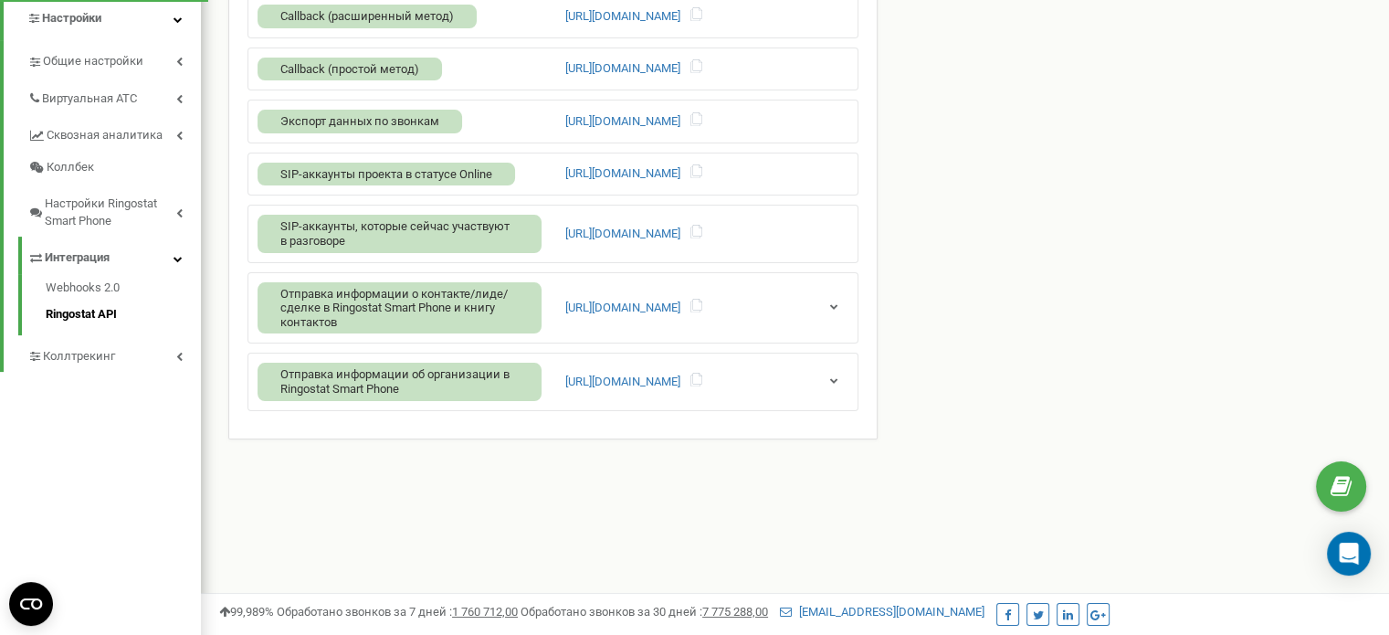
scroll to position [460, 0]
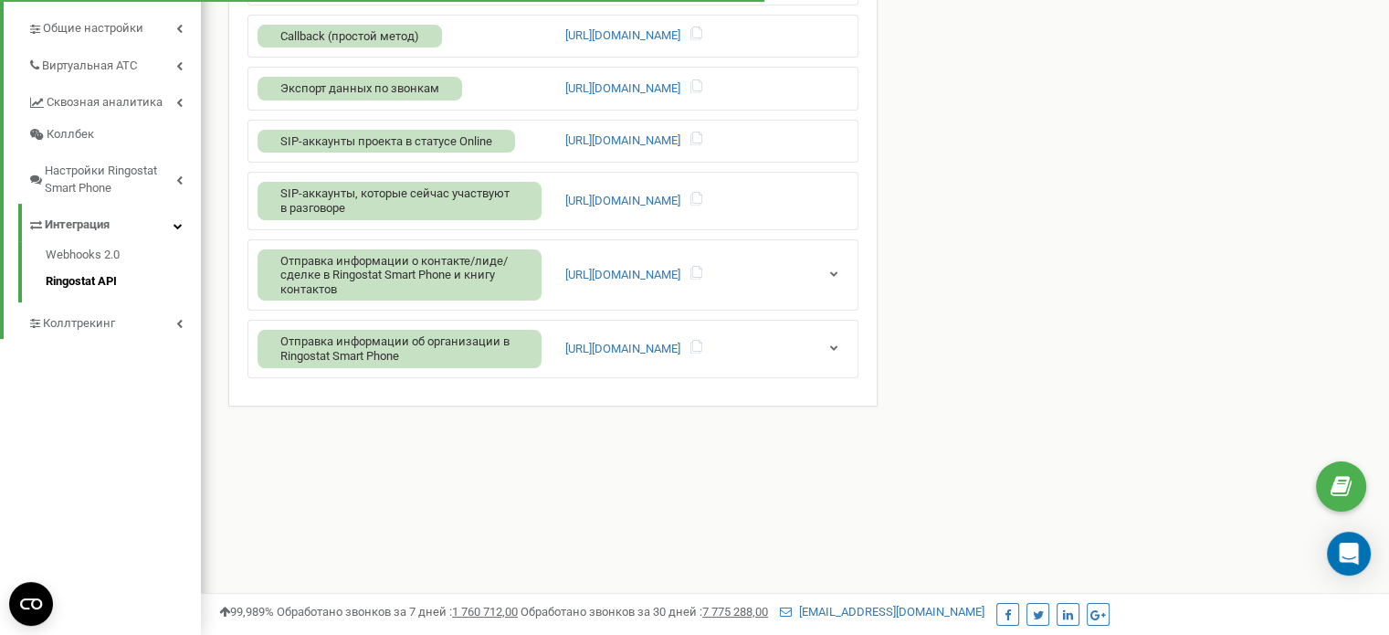
drag, startPoint x: 360, startPoint y: 477, endPoint x: 352, endPoint y: 467, distance: 13.0
click at [359, 477] on div "Реферальная программа Настройки профиля Выход sunone.com.ua использует Ringosta…" at bounding box center [795, 88] width 1188 height 1096
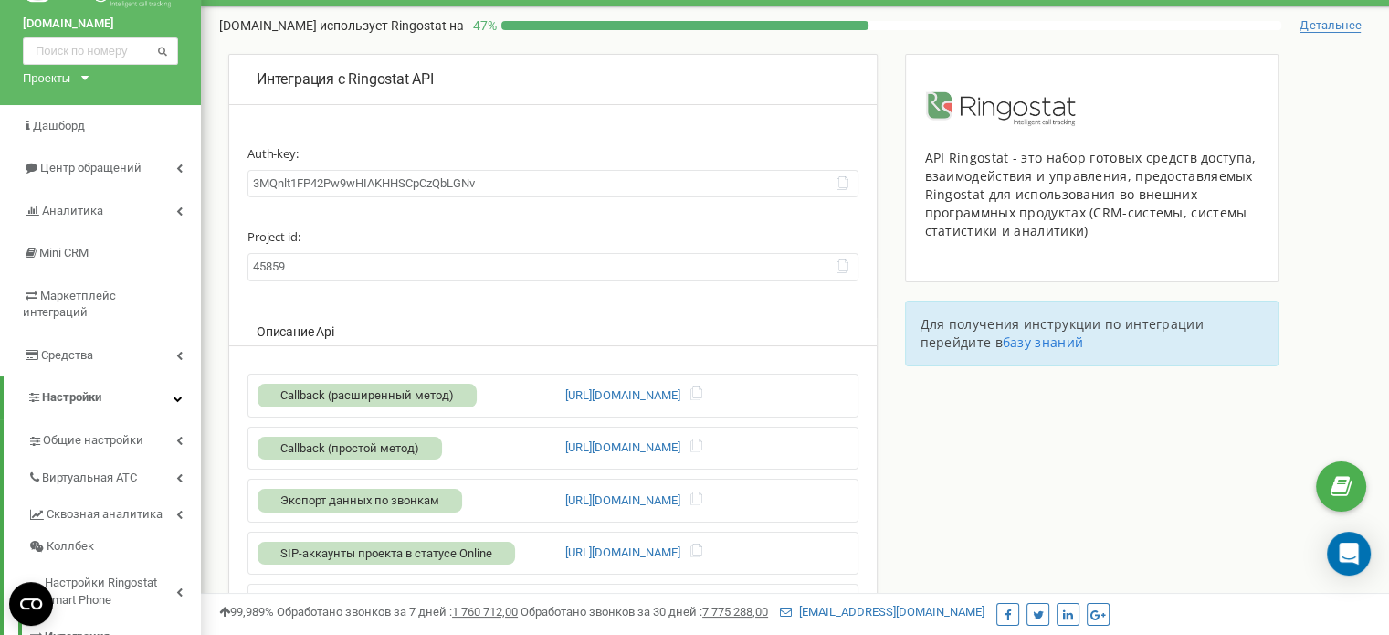
scroll to position [0, 0]
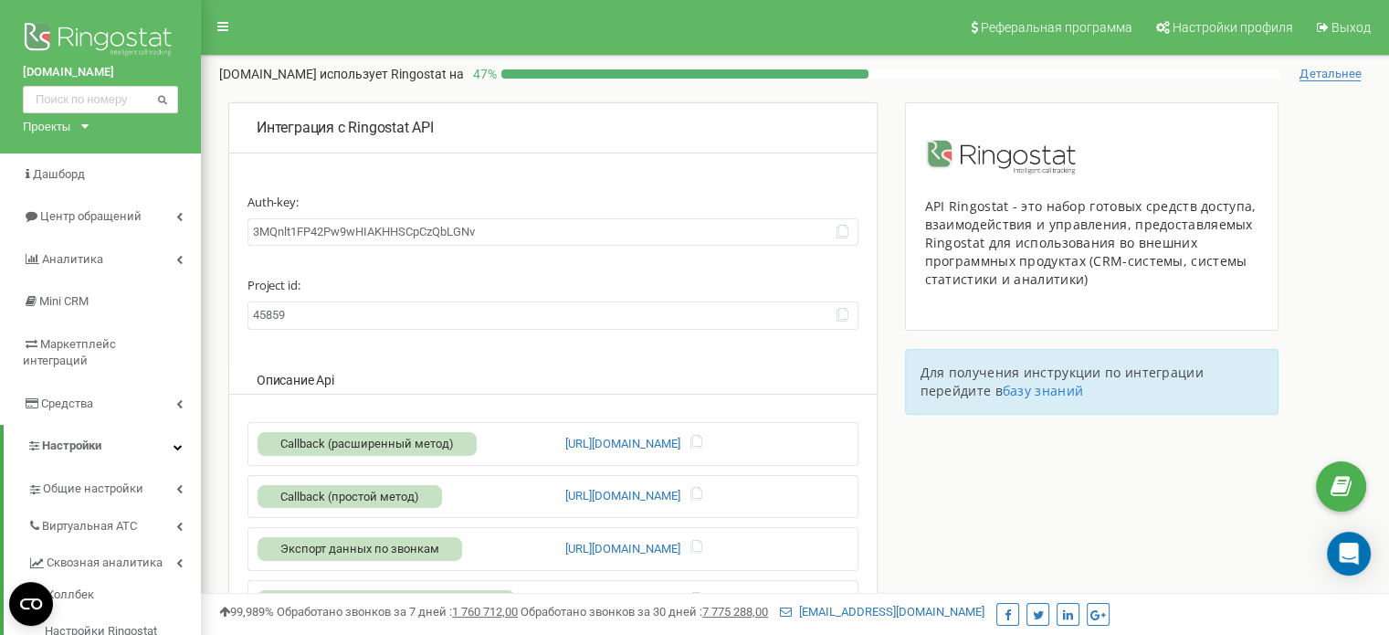
click at [73, 123] on div "Проекты itsmartheads.com facility.fillin.ua sunone.com.ua smarthr.kz smart-hr.c…" at bounding box center [52, 126] width 58 height 17
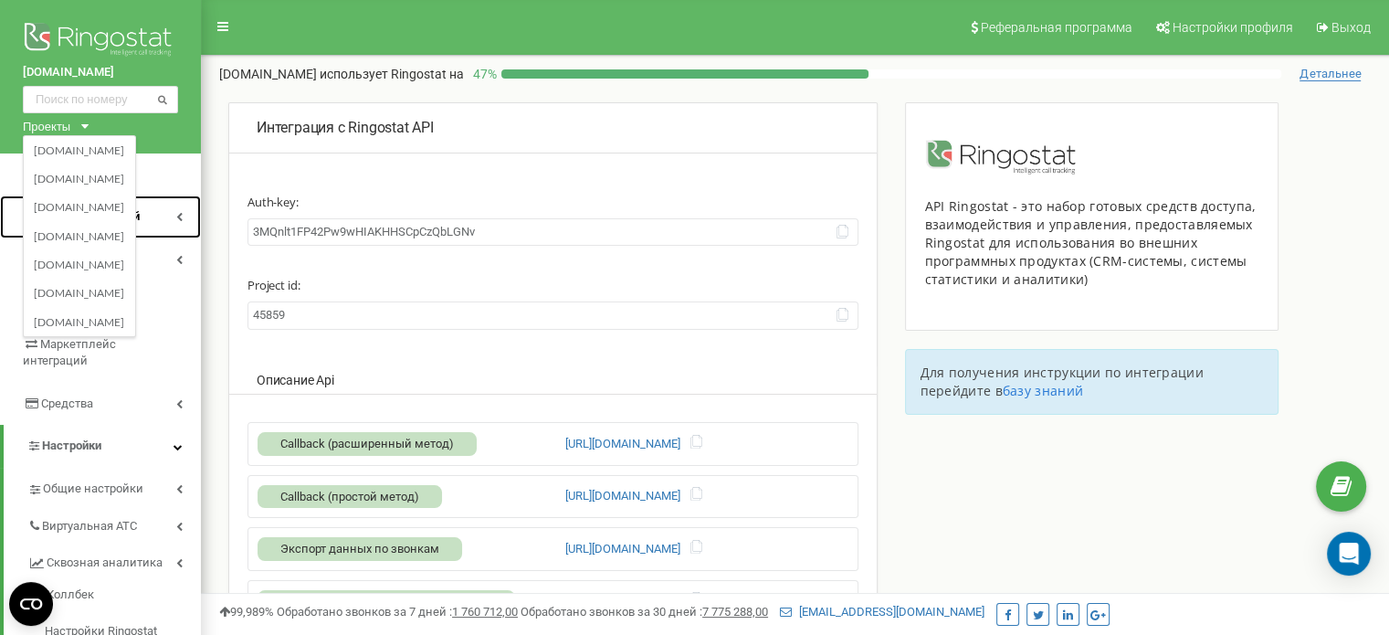
click at [181, 207] on link "Центр обращений" at bounding box center [100, 216] width 201 height 43
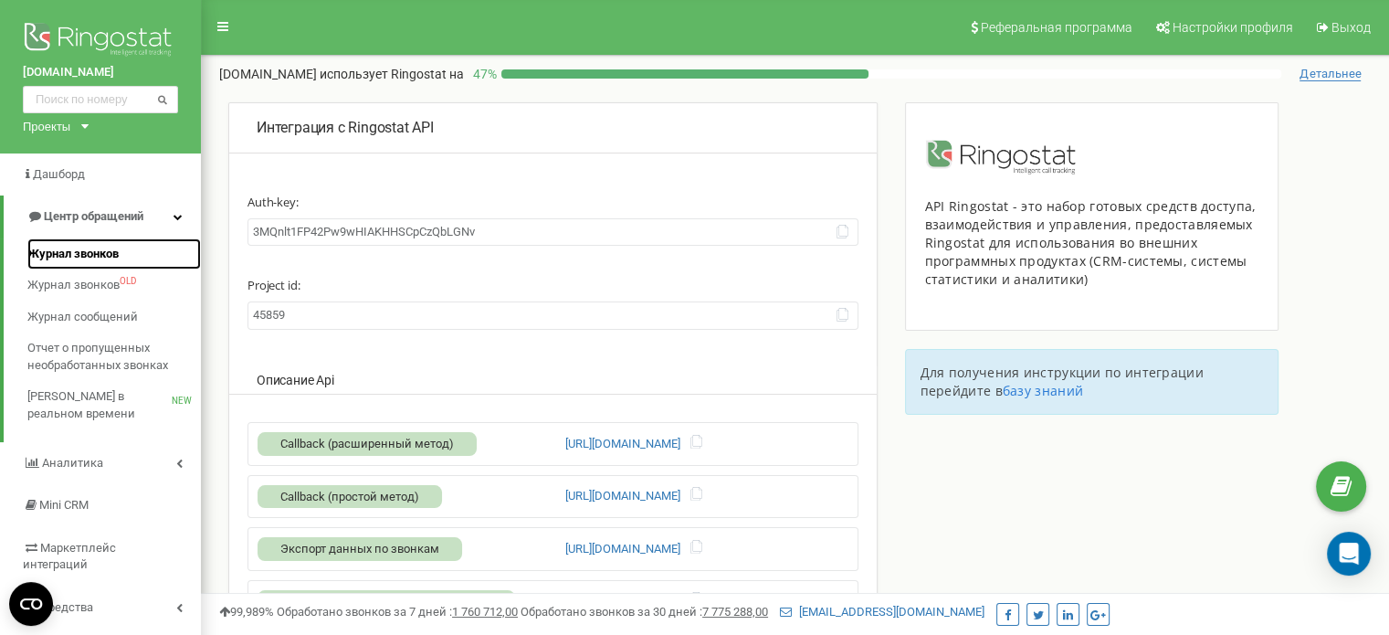
click at [106, 247] on span "Журнал звонков" at bounding box center [72, 254] width 91 height 17
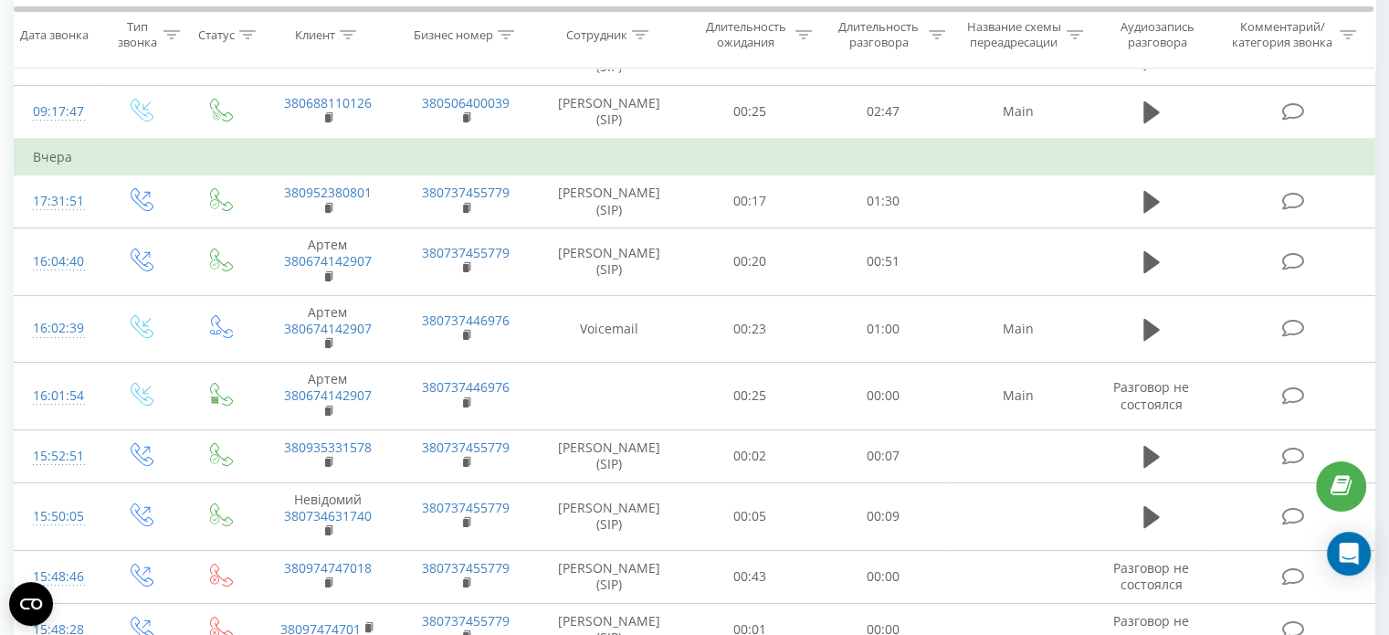
scroll to position [254, 0]
